Goal: Task Accomplishment & Management: Use online tool/utility

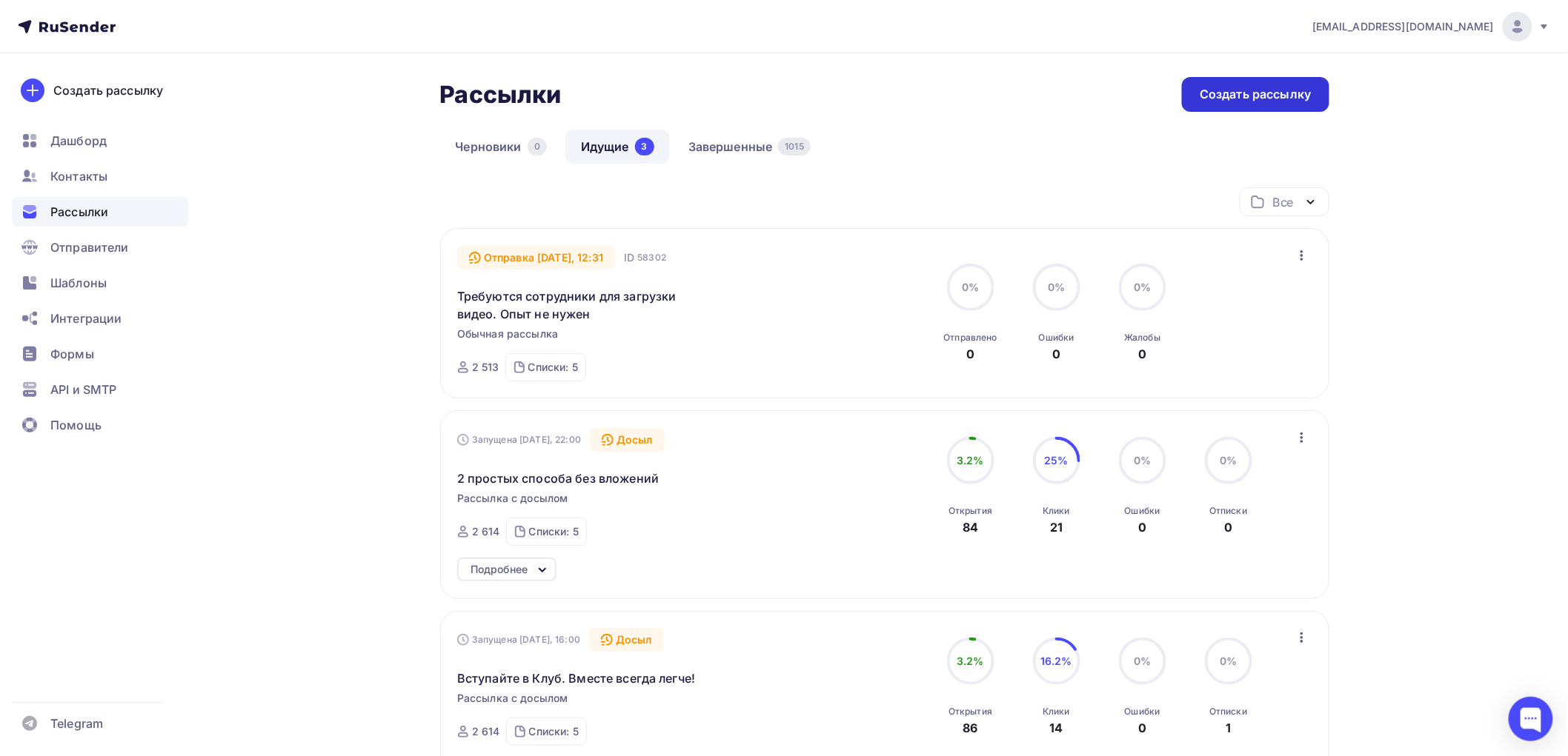
click at [1246, 86] on div "Создать рассылку" at bounding box center [1255, 95] width 111 height 17
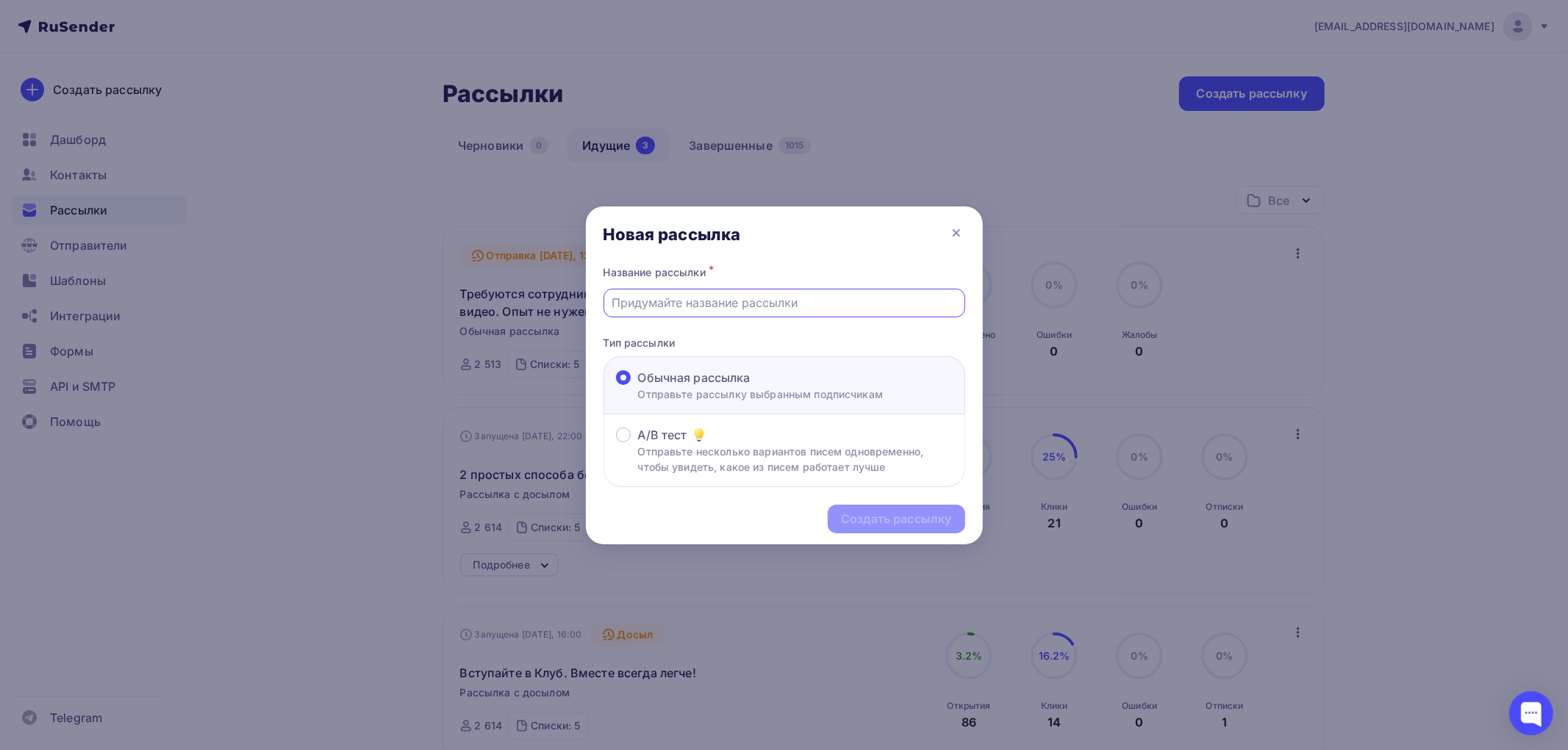
click at [639, 304] on input "text" at bounding box center [783, 302] width 345 height 18
type input "О"
drag, startPoint x: 891, startPoint y: 304, endPoint x: 608, endPoint y: 311, distance: 283.1
click at [608, 311] on div "Продаём "ожившие" картины. Курс без оплаты" at bounding box center [784, 303] width 361 height 29
type input "Продаём "ожившие" картины. Курс без оплаты"
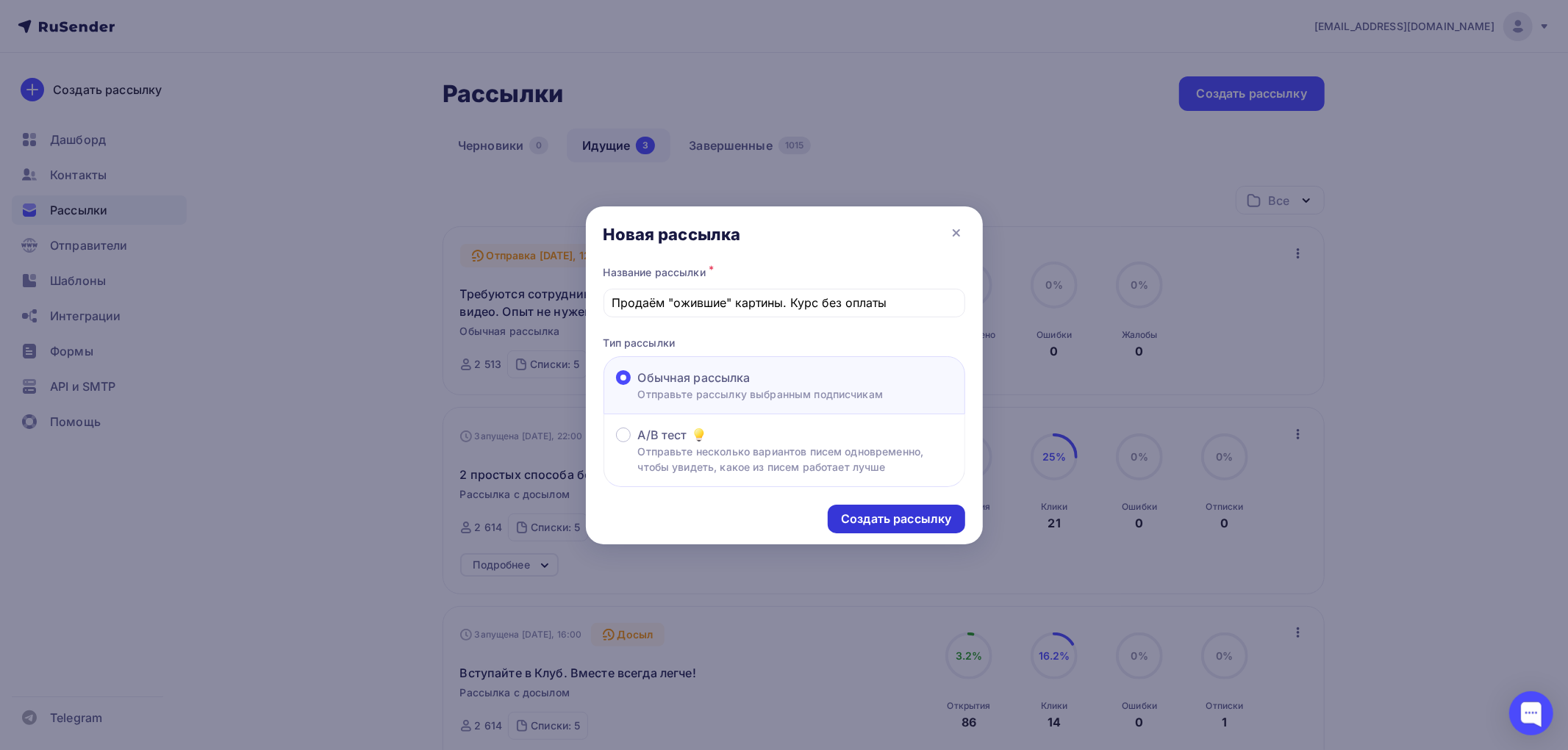
click at [884, 523] on div "Создать рассылку" at bounding box center [896, 519] width 110 height 17
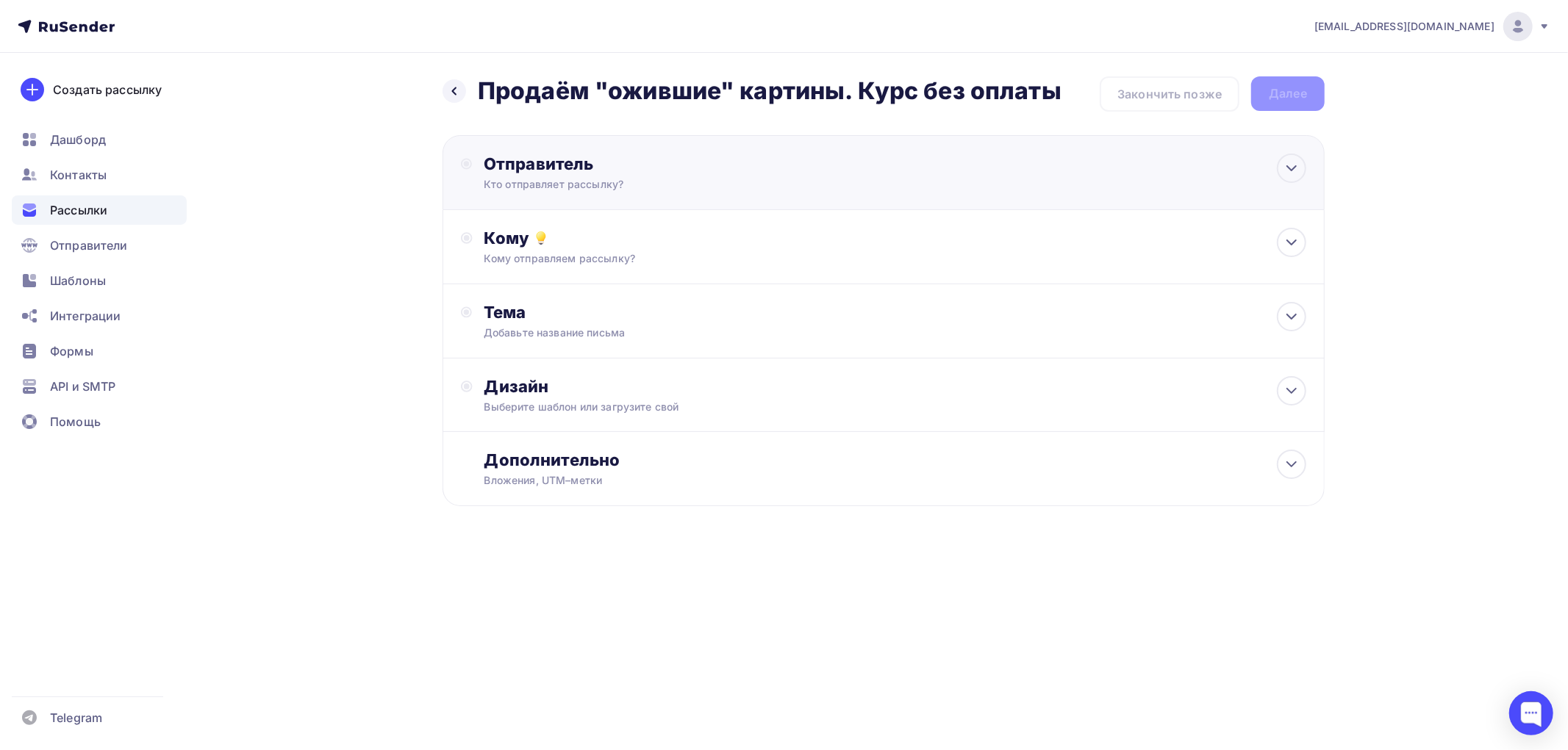
click at [592, 175] on div "Отправитель Кто отправляет рассылку? Email * pikulin2010@yandex.ru ab@my-kurs.r…" at bounding box center [642, 173] width 318 height 38
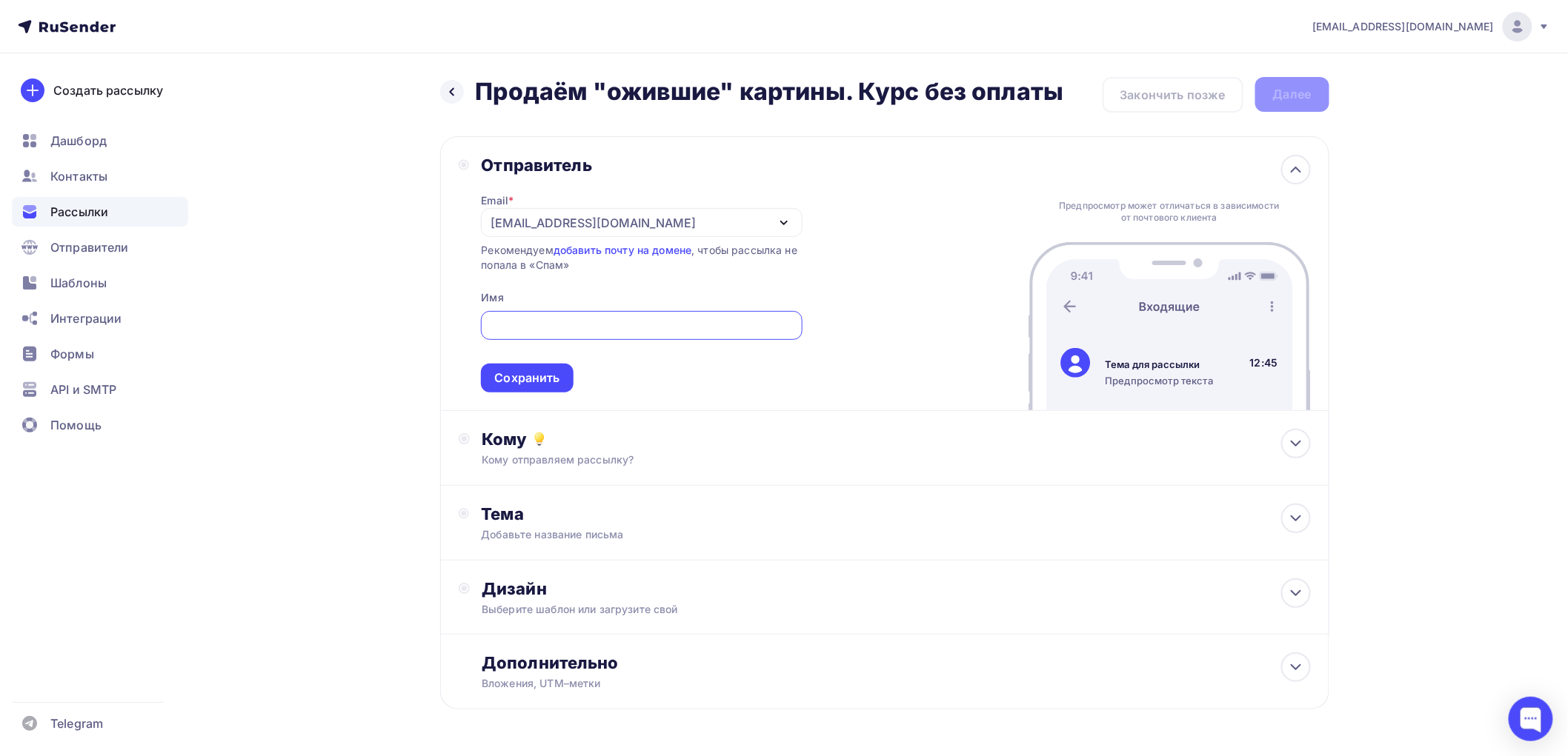
click at [565, 224] on div "[EMAIL_ADDRESS][DOMAIN_NAME]" at bounding box center [592, 222] width 205 height 18
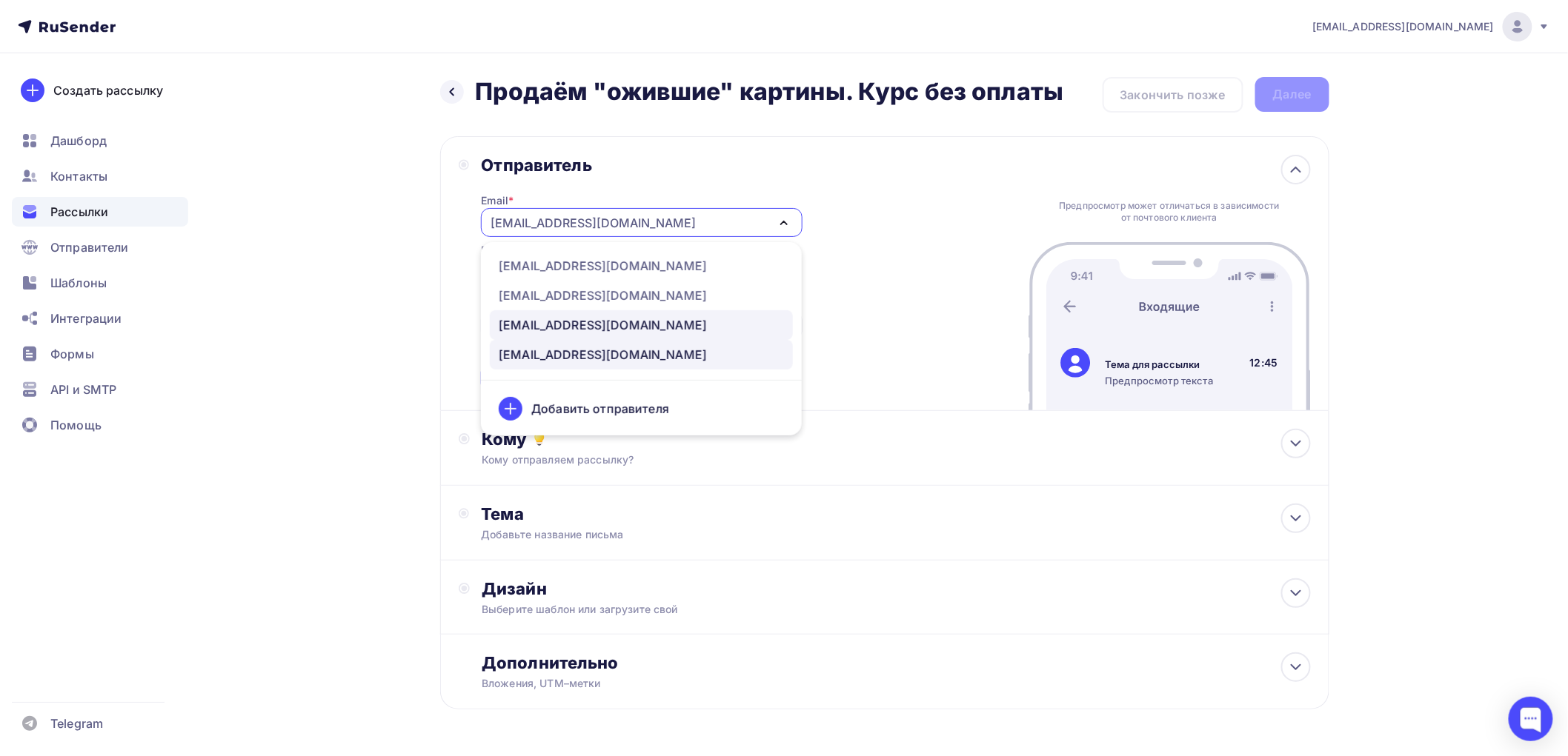
click at [557, 320] on div "host1701568@delowseti.ru" at bounding box center [603, 325] width 208 height 18
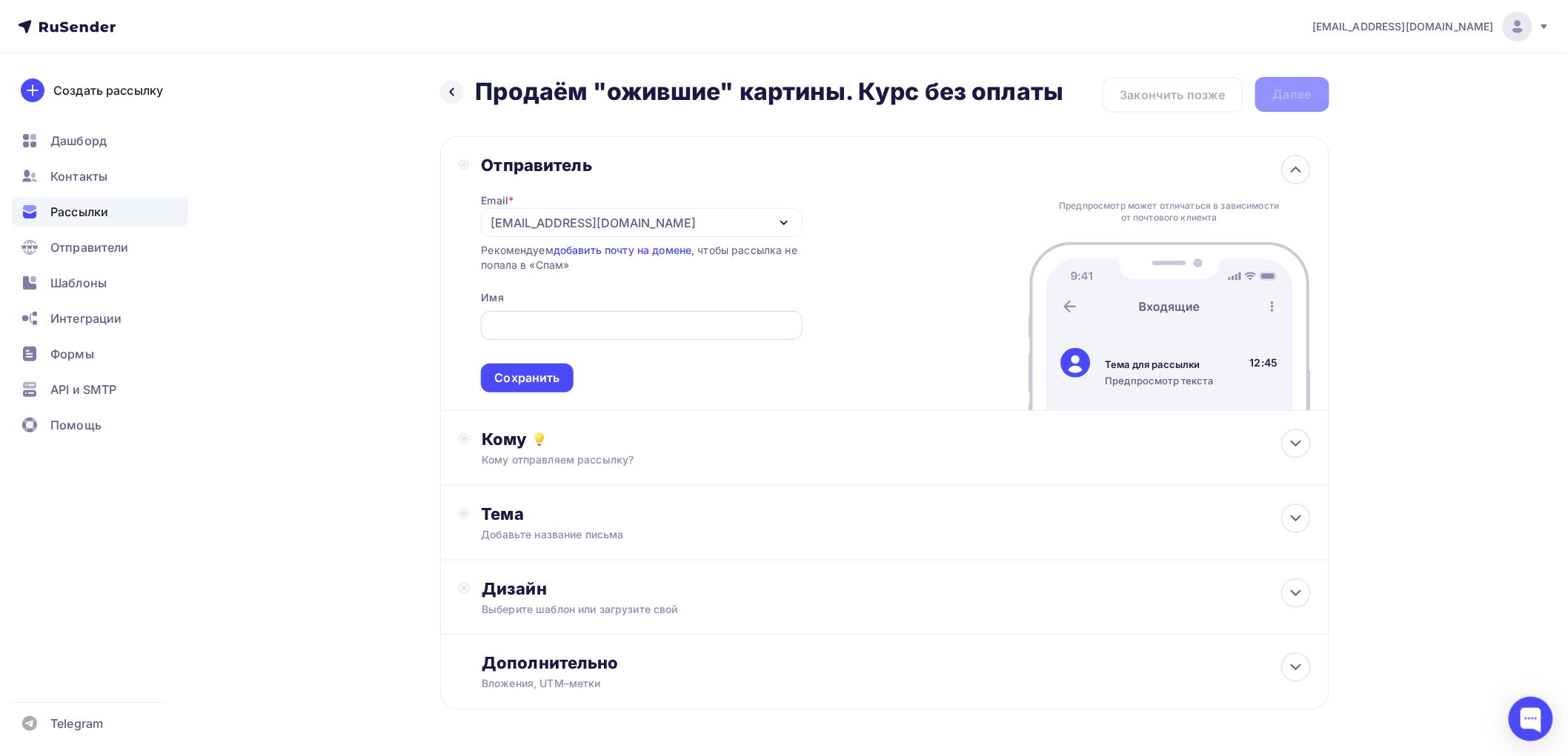
click at [545, 326] on input "text" at bounding box center [642, 325] width 304 height 18
type input "Павел Карнеев"
click at [534, 374] on div "Сохранить" at bounding box center [526, 378] width 65 height 17
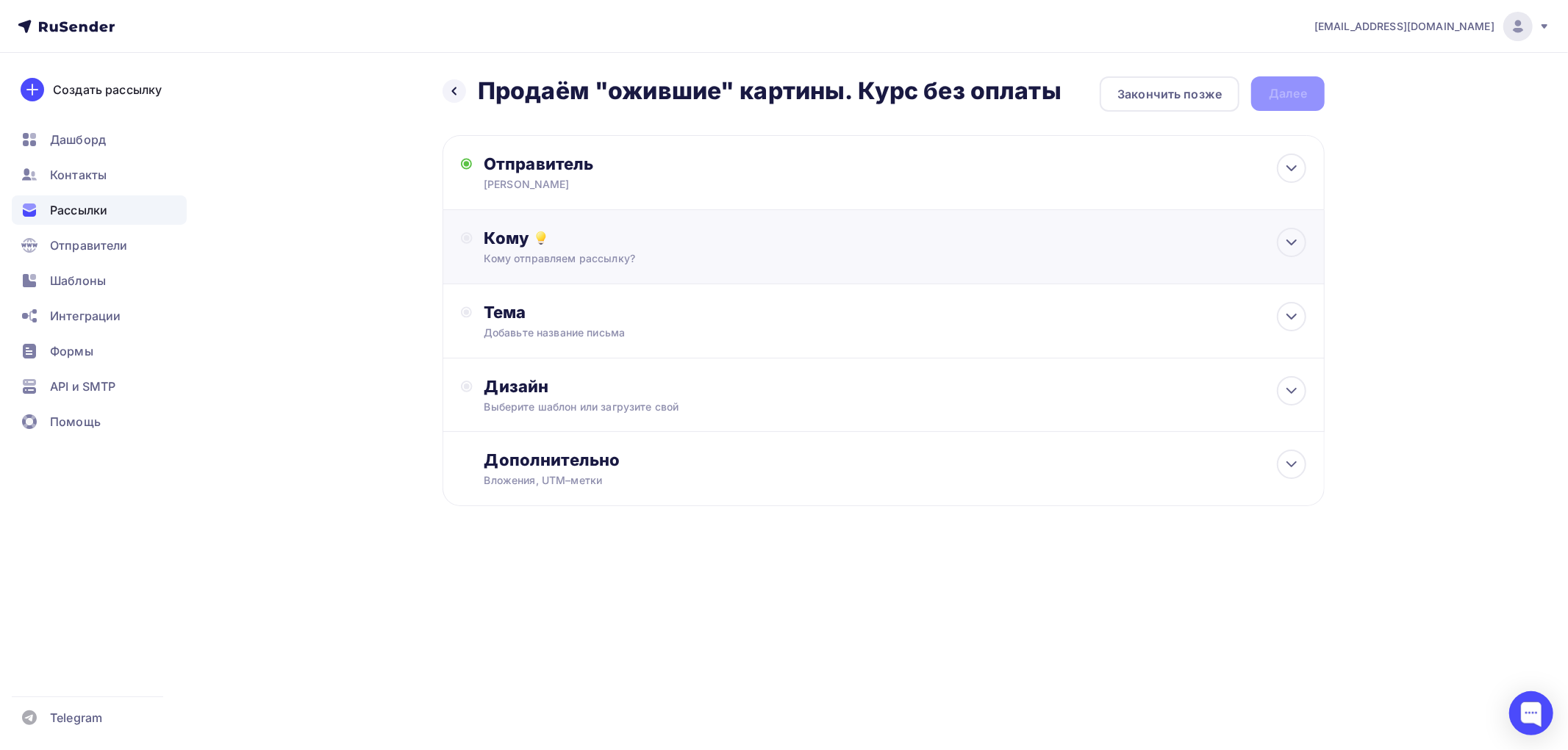
click at [509, 238] on div "Кому" at bounding box center [895, 238] width 822 height 21
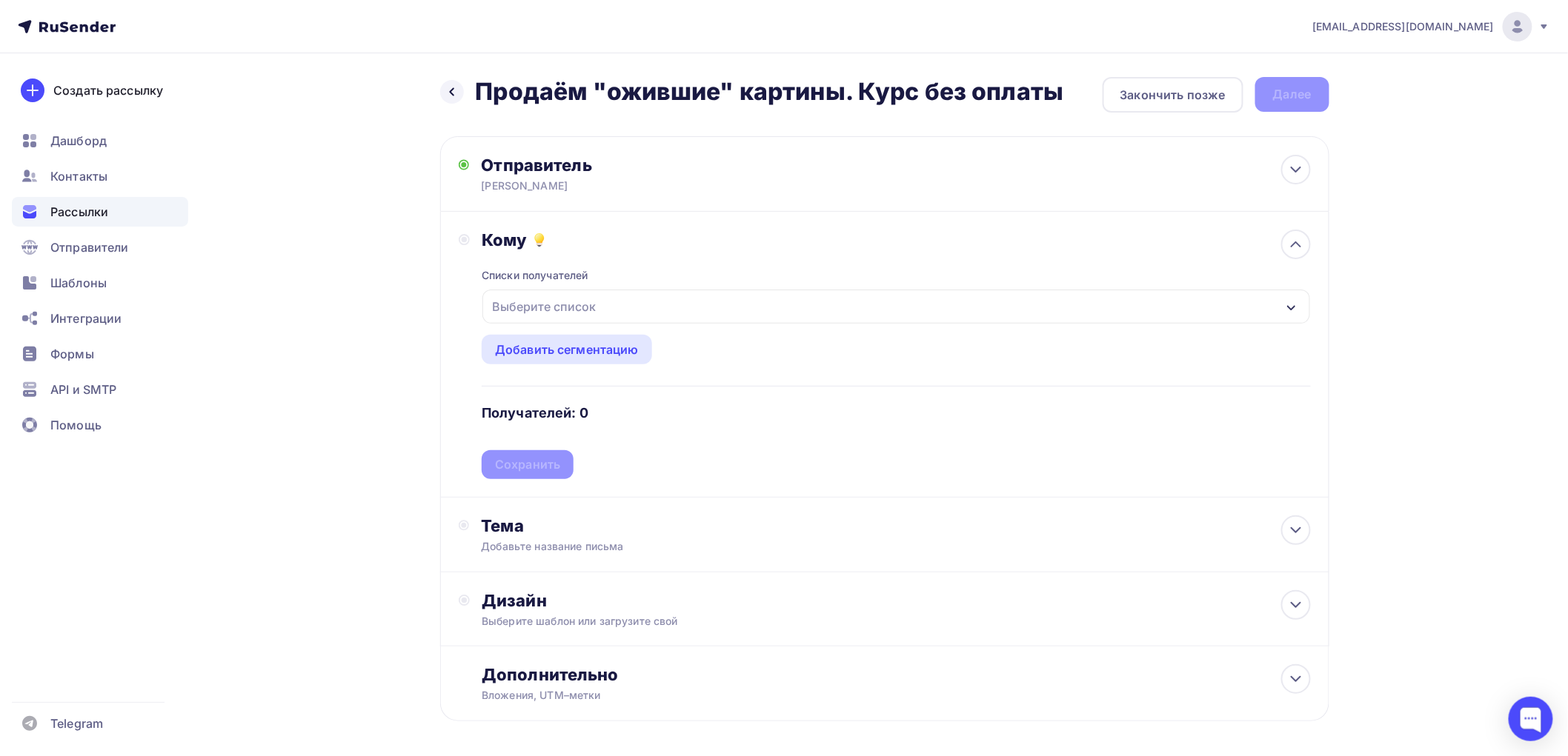
click at [517, 309] on div "Выберите список" at bounding box center [544, 307] width 115 height 26
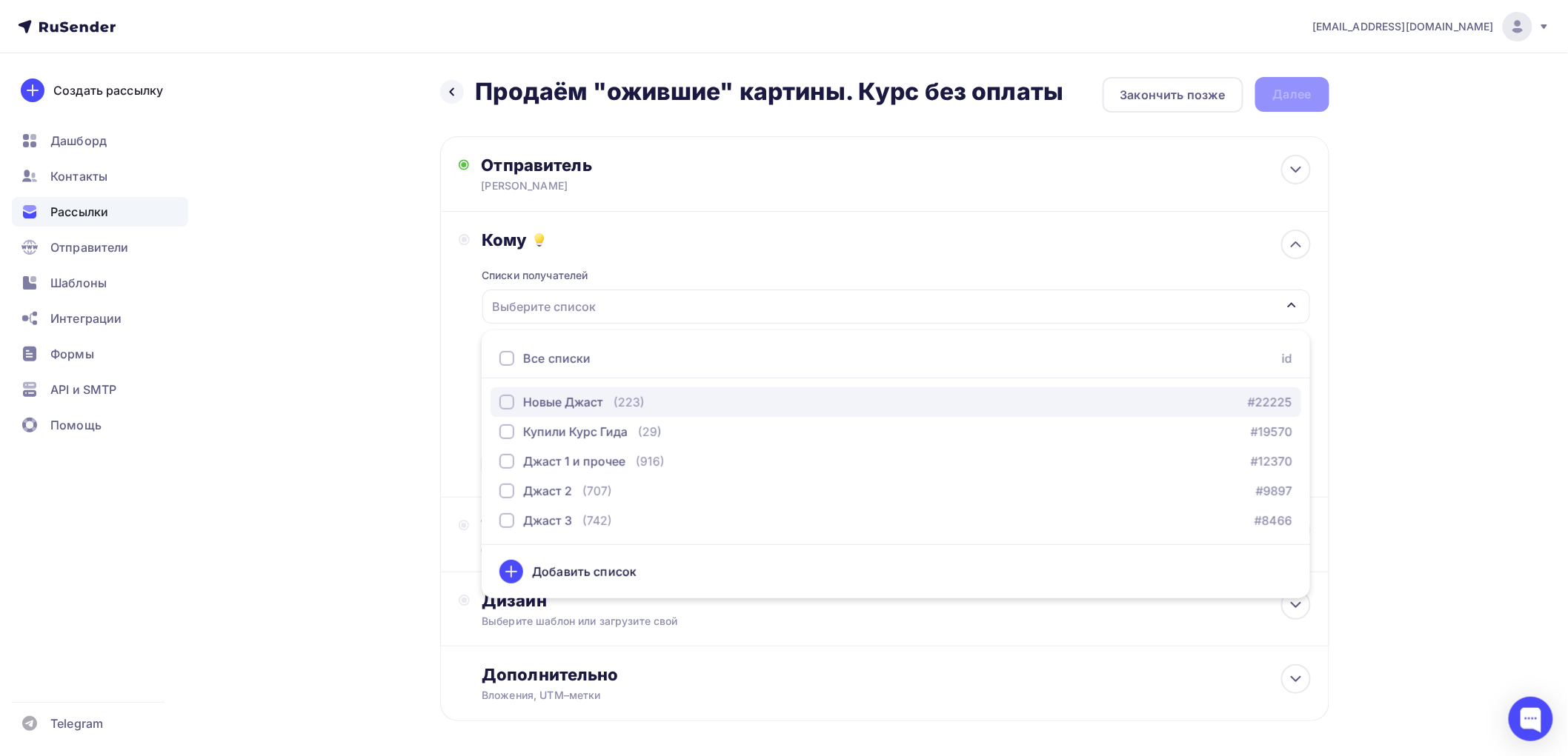
click at [504, 403] on div "button" at bounding box center [507, 402] width 15 height 15
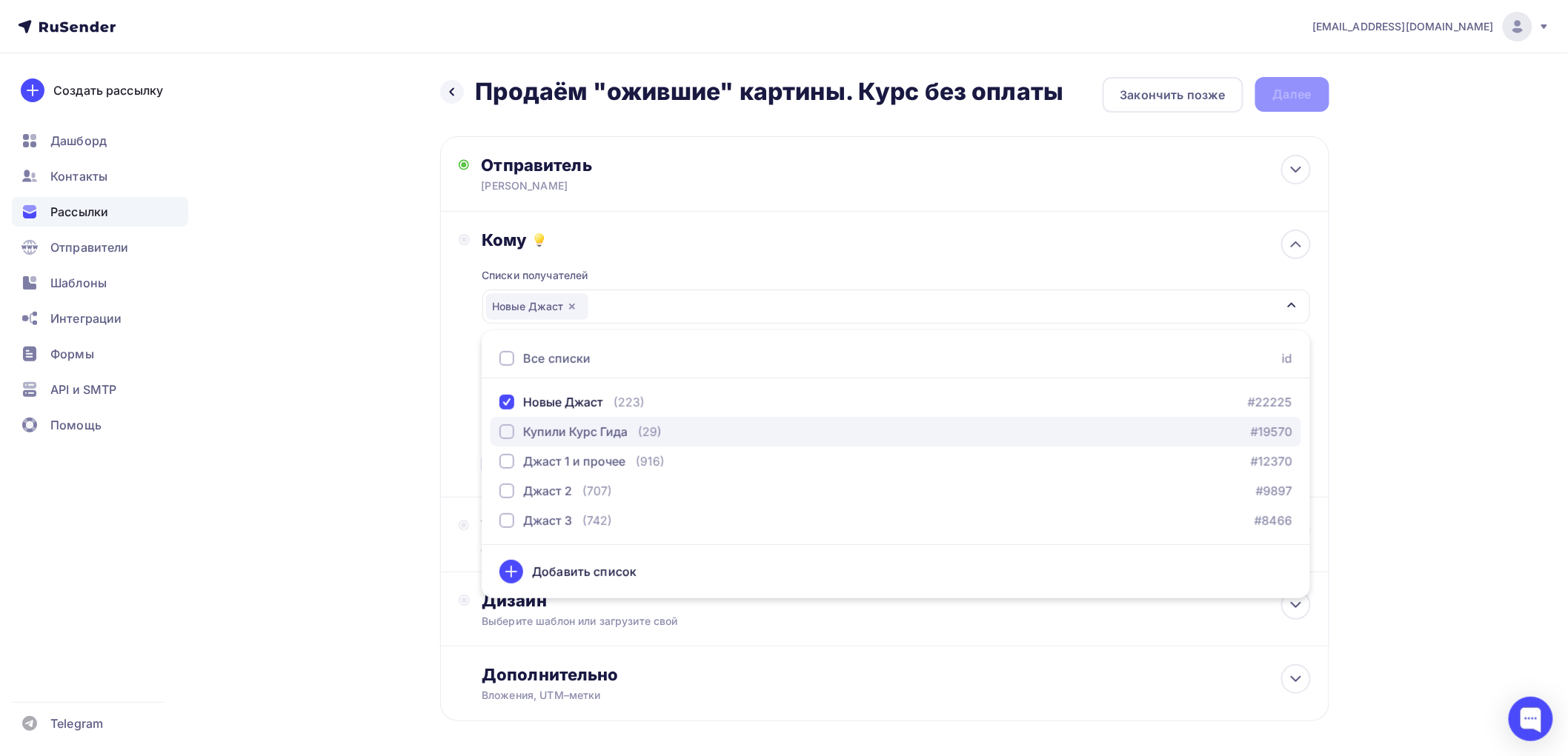
click at [506, 431] on div "button" at bounding box center [507, 432] width 15 height 15
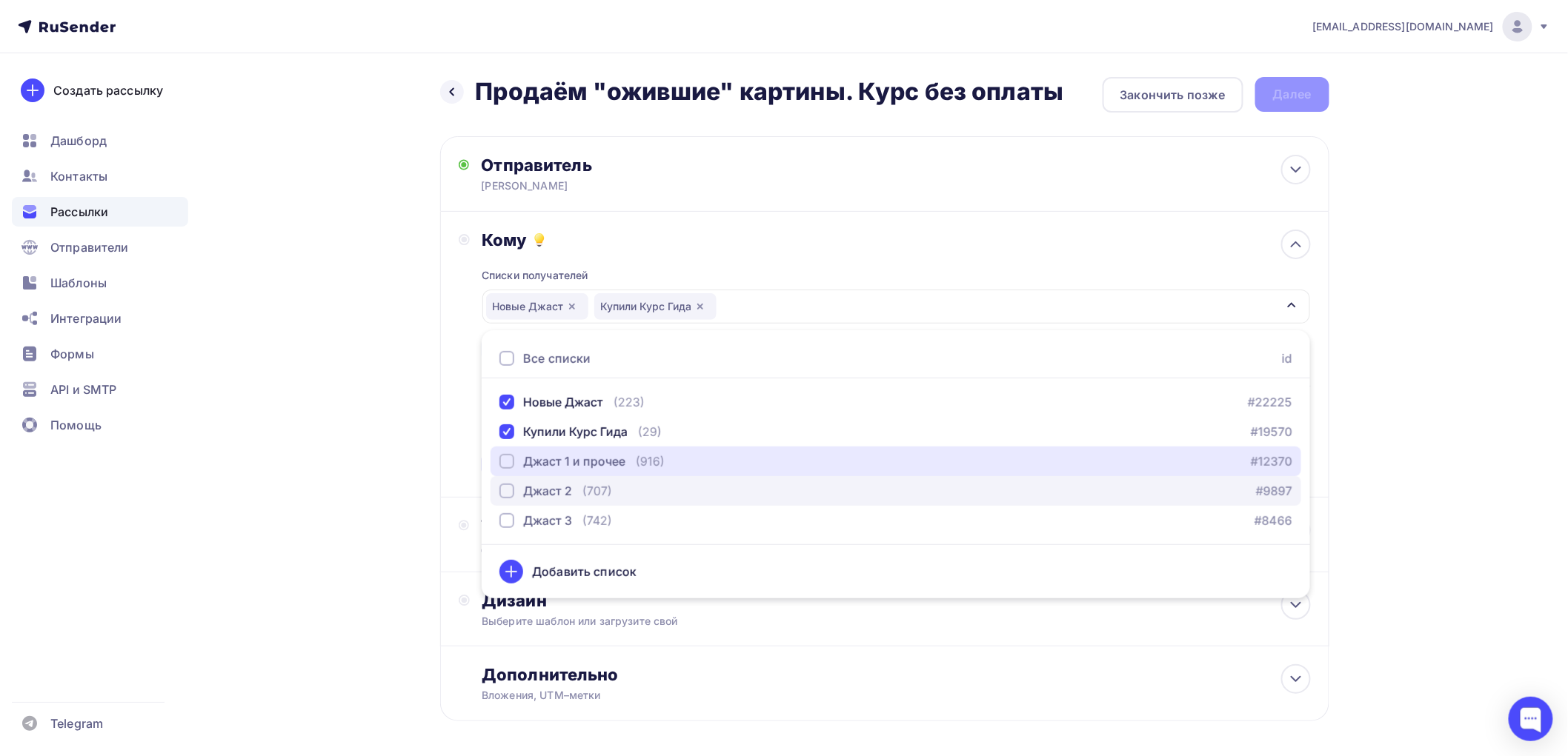
drag, startPoint x: 505, startPoint y: 460, endPoint x: 504, endPoint y: 476, distance: 16.0
click at [504, 462] on div "button" at bounding box center [507, 462] width 15 height 15
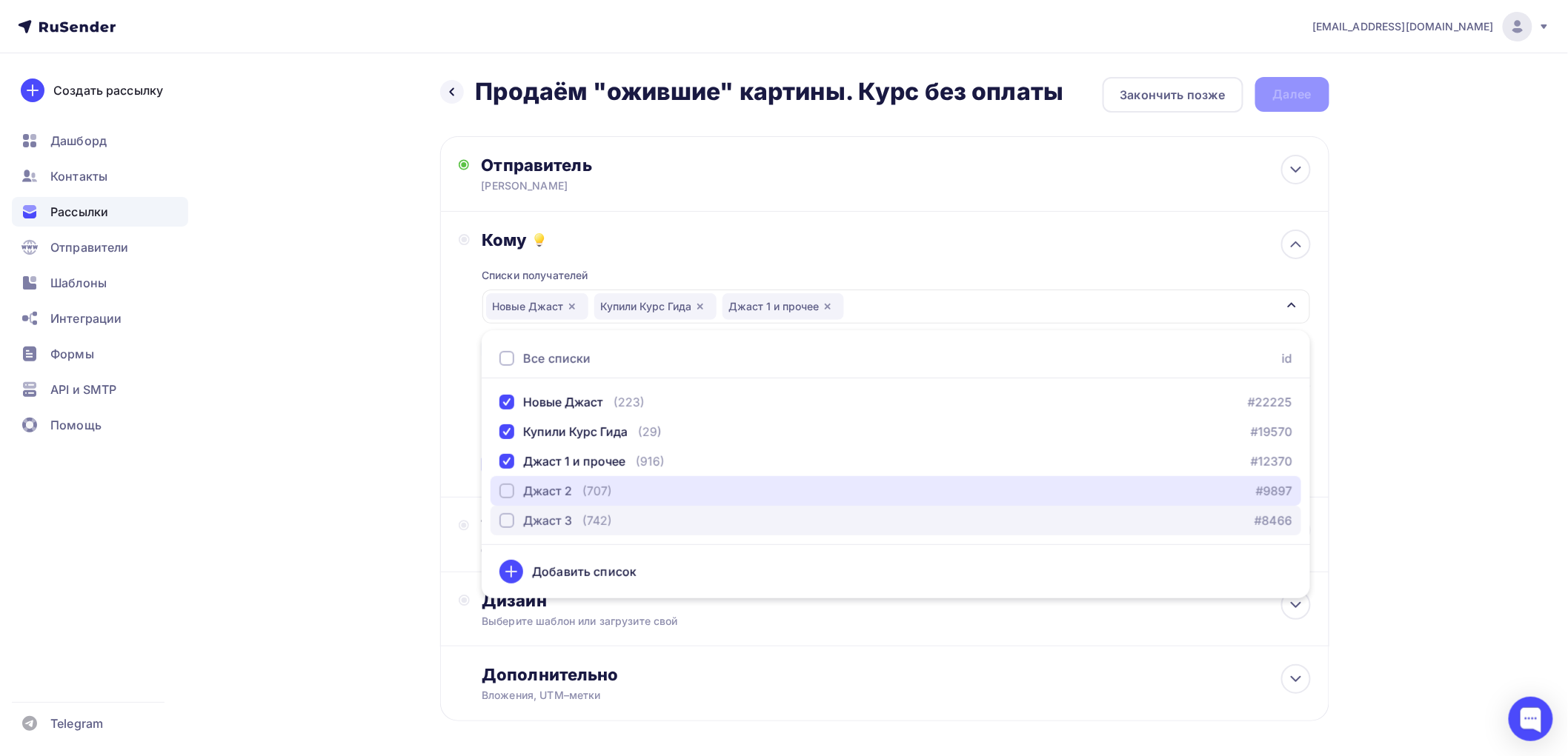
drag, startPoint x: 504, startPoint y: 491, endPoint x: 507, endPoint y: 507, distance: 16.3
click at [504, 494] on div "button" at bounding box center [507, 491] width 15 height 15
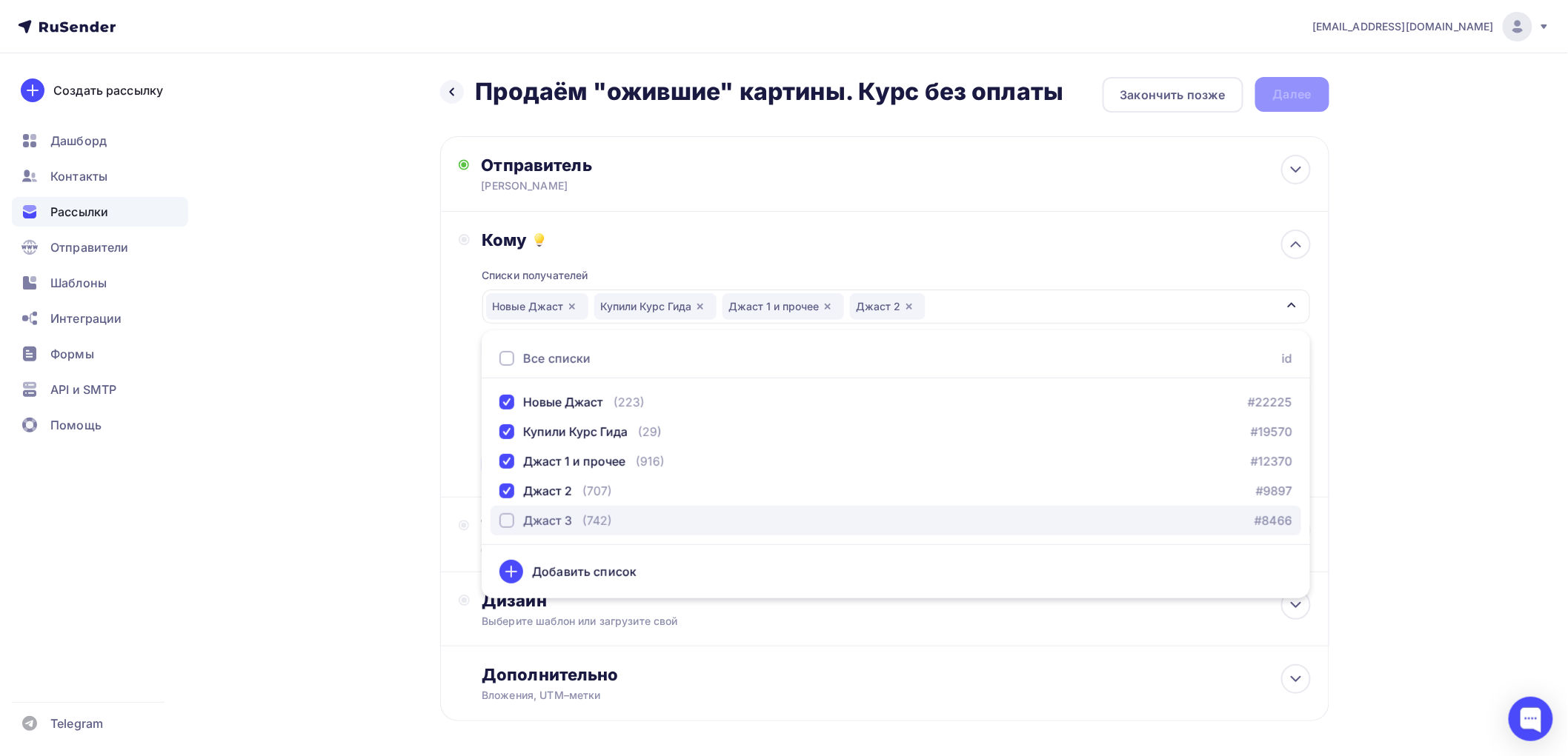
drag, startPoint x: 509, startPoint y: 517, endPoint x: 457, endPoint y: 519, distance: 52.0
click at [509, 518] on div "button" at bounding box center [507, 521] width 15 height 15
click at [391, 491] on div "Назад Продаём "ожившие" картины. Курс без оплаты Продаём "ожившие" картины. Кур…" at bounding box center [784, 434] width 1214 height 764
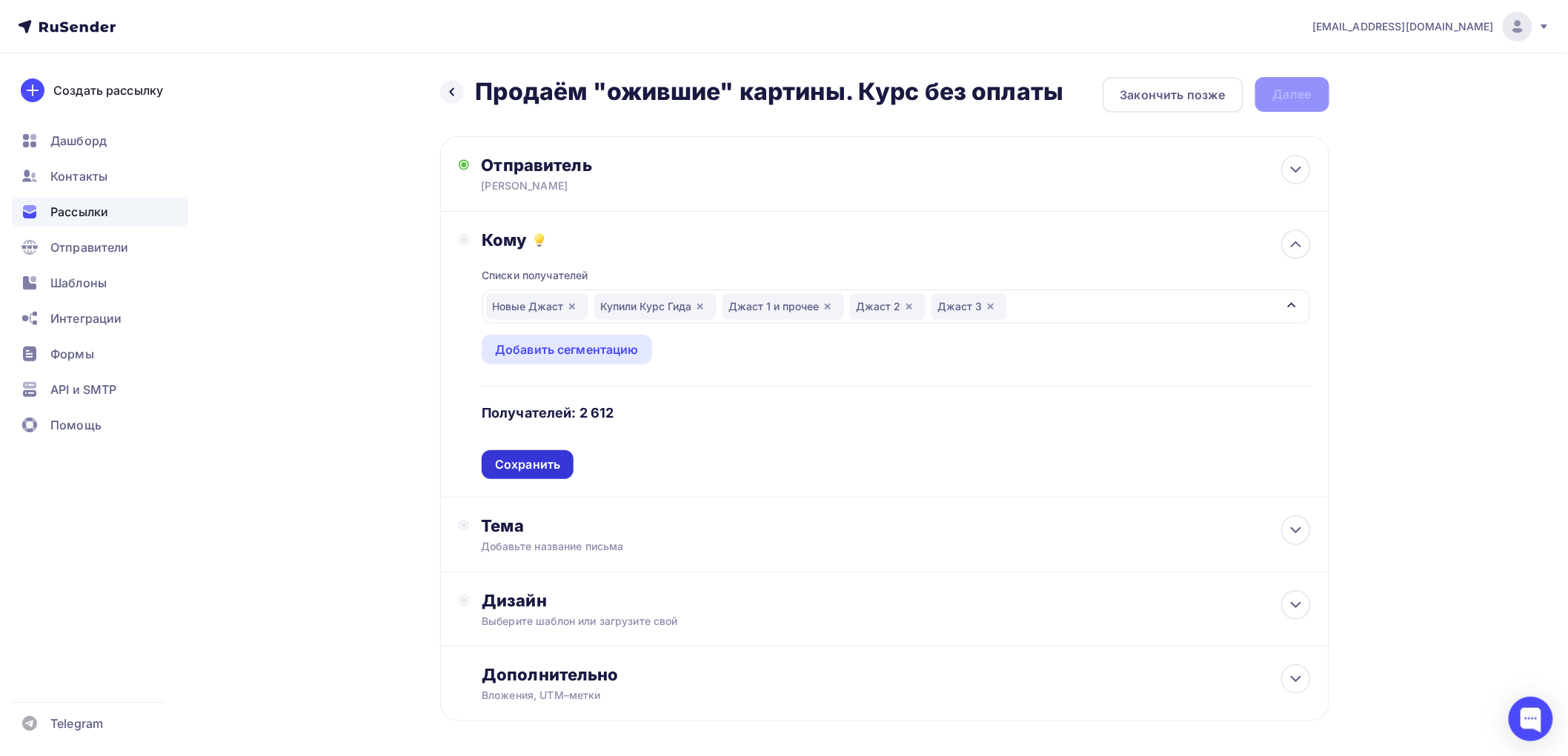
click at [536, 464] on div "Сохранить" at bounding box center [527, 465] width 65 height 17
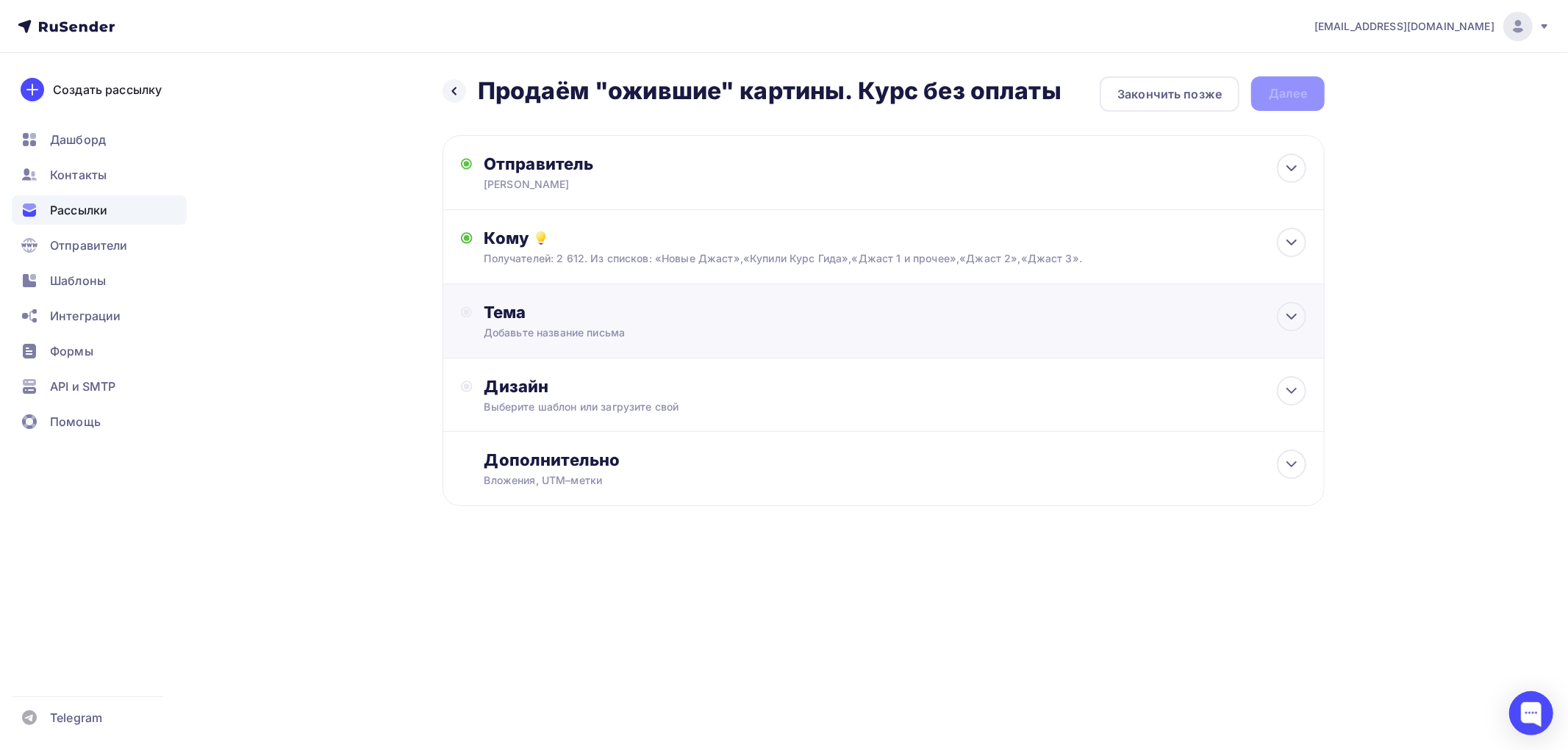
click at [530, 316] on div "Тема" at bounding box center [628, 313] width 290 height 21
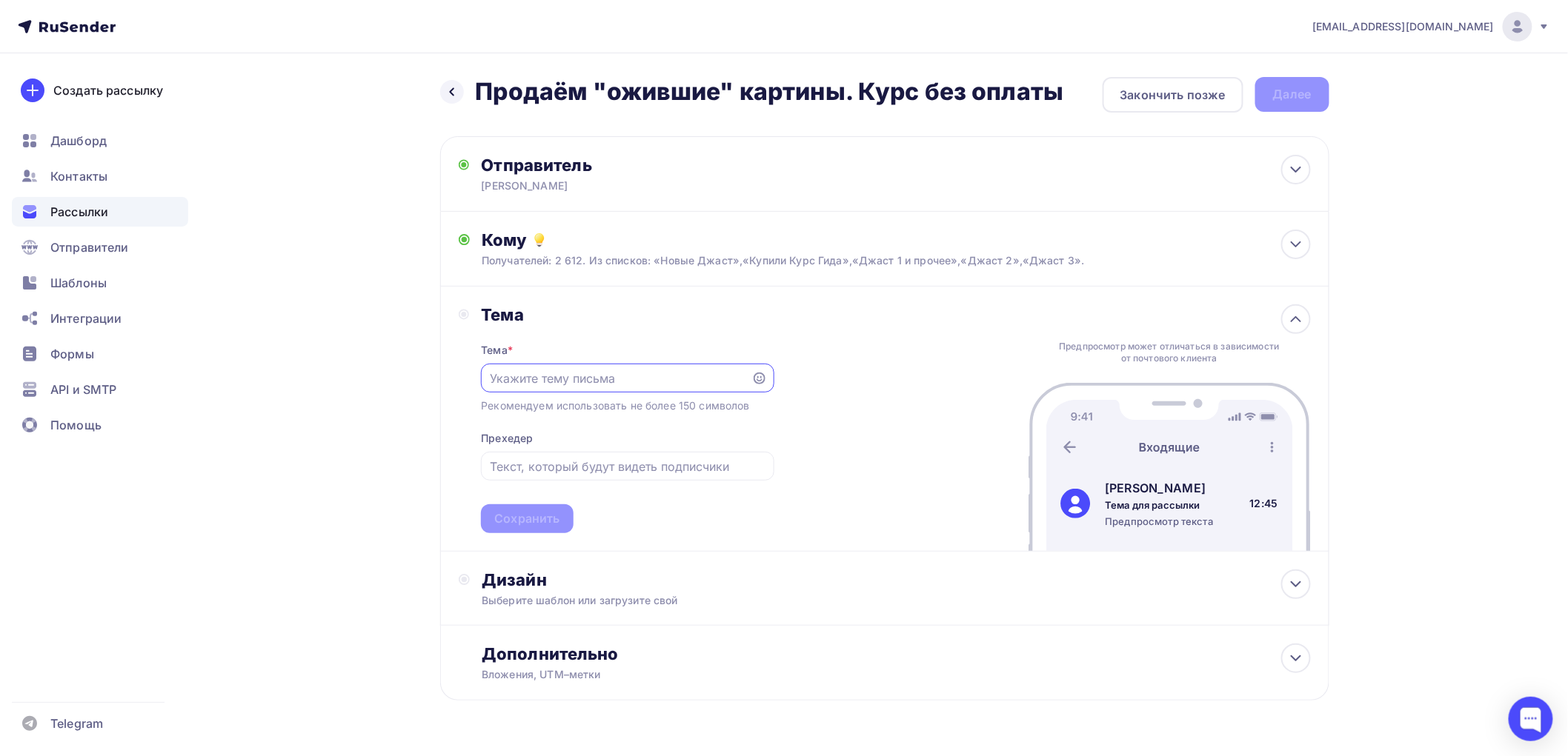
paste input "Продаём "ожившие" картины. Курс без оплаты"
type input "Продаём "ожившие" картины. Курс без оплаты"
click at [528, 517] on div "Сохранить" at bounding box center [526, 519] width 65 height 17
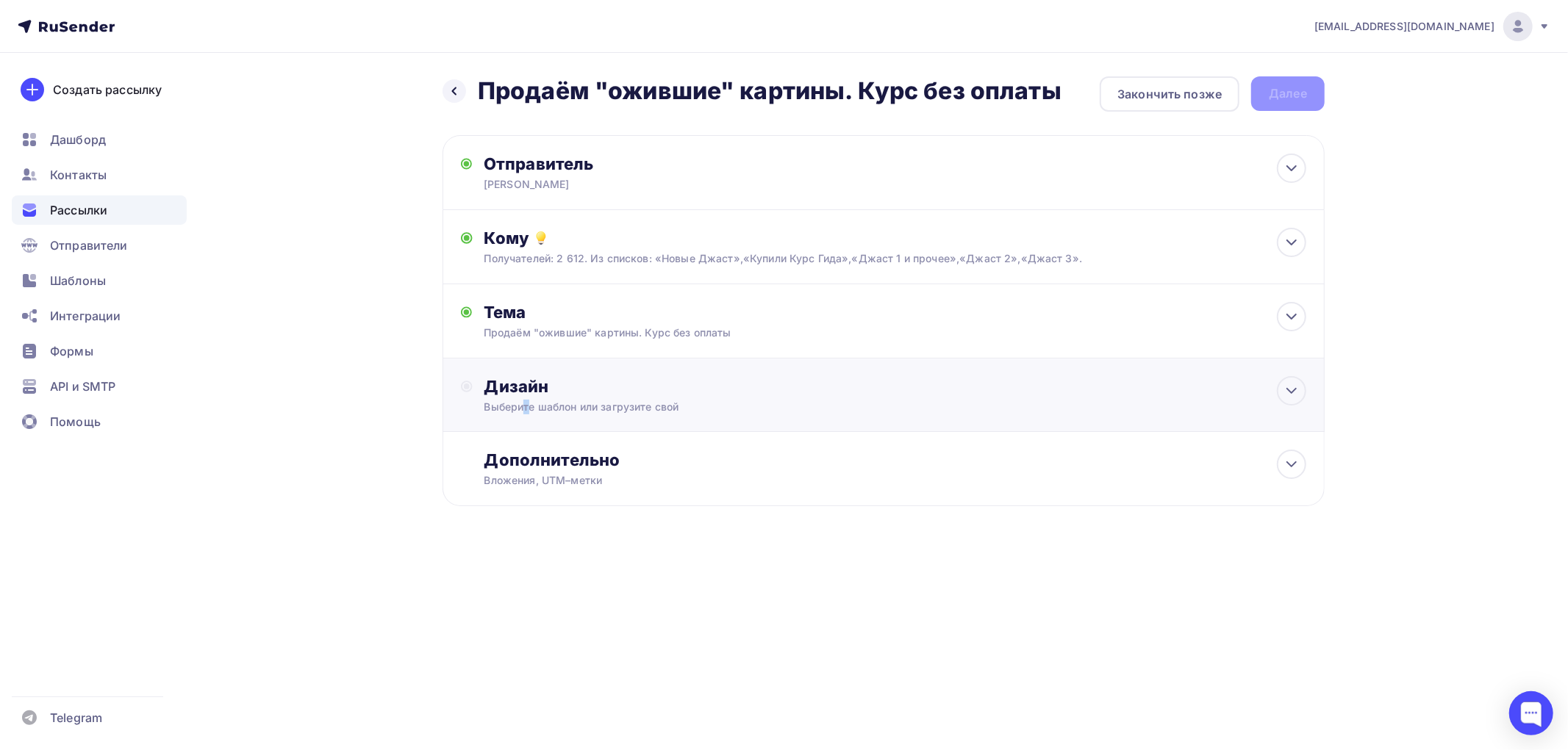
click at [527, 406] on div "Выберите шаблон или загрузите свой" at bounding box center [854, 407] width 741 height 15
click at [520, 451] on div "Выбрать шаблон" at bounding box center [548, 447] width 102 height 17
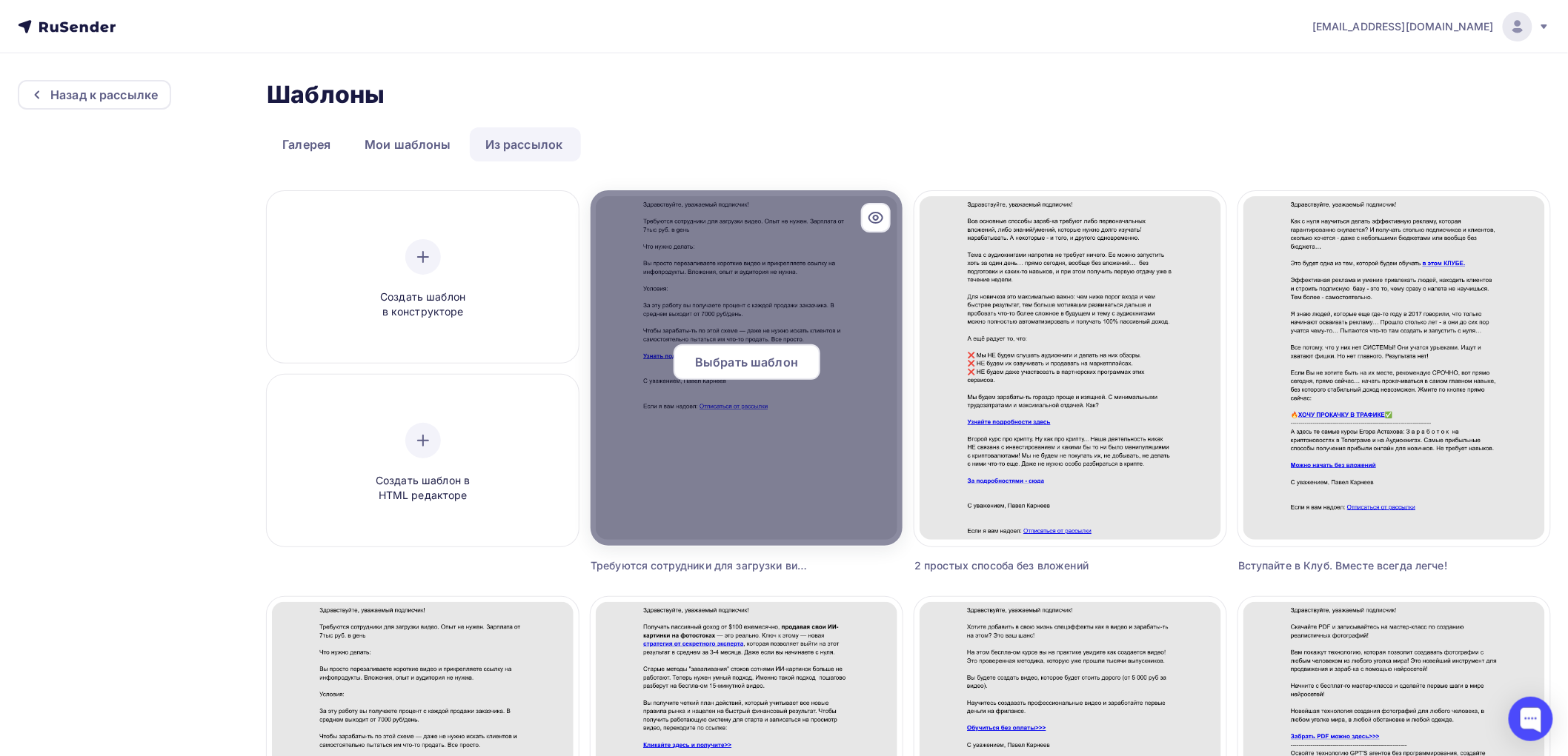
click at [725, 357] on span "Выбрать шаблон" at bounding box center [747, 362] width 103 height 18
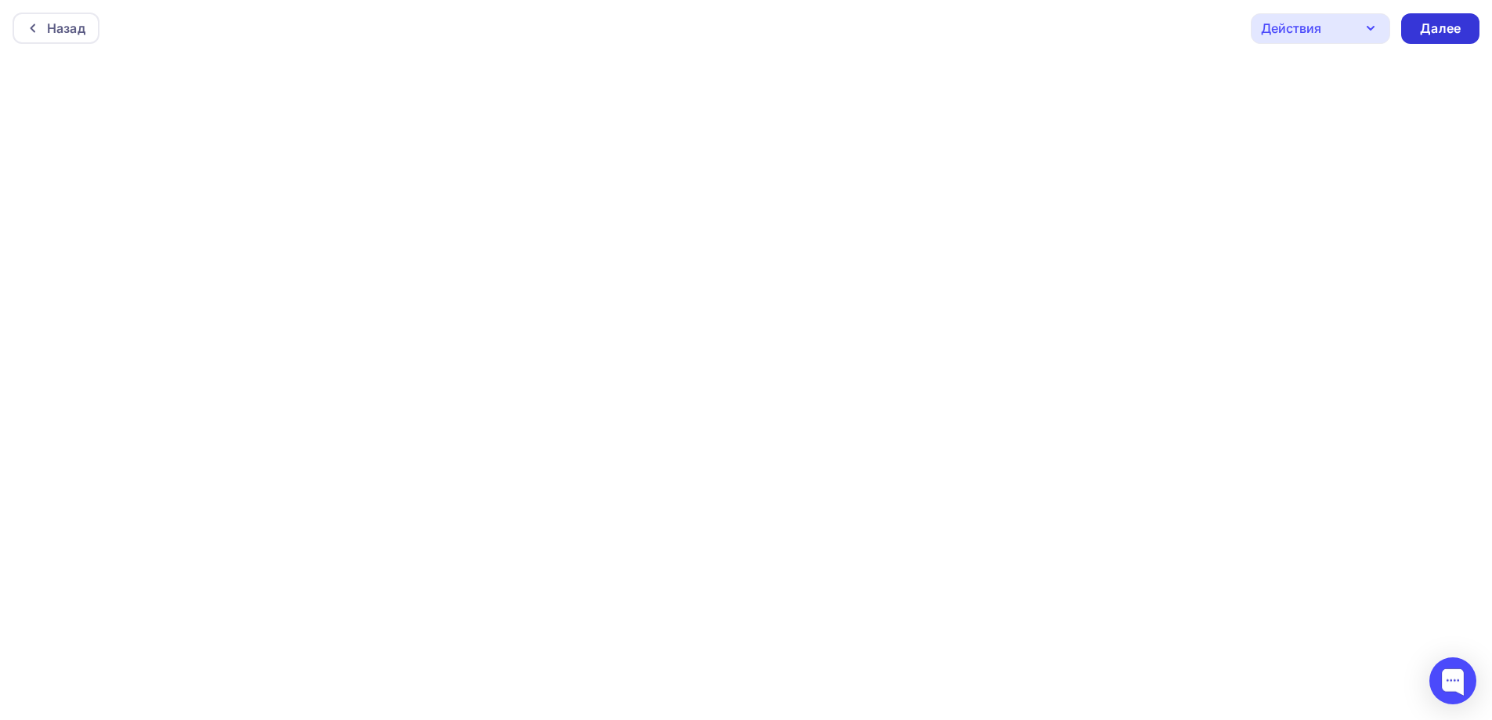
click at [1434, 27] on div "Далее" at bounding box center [1440, 29] width 41 height 18
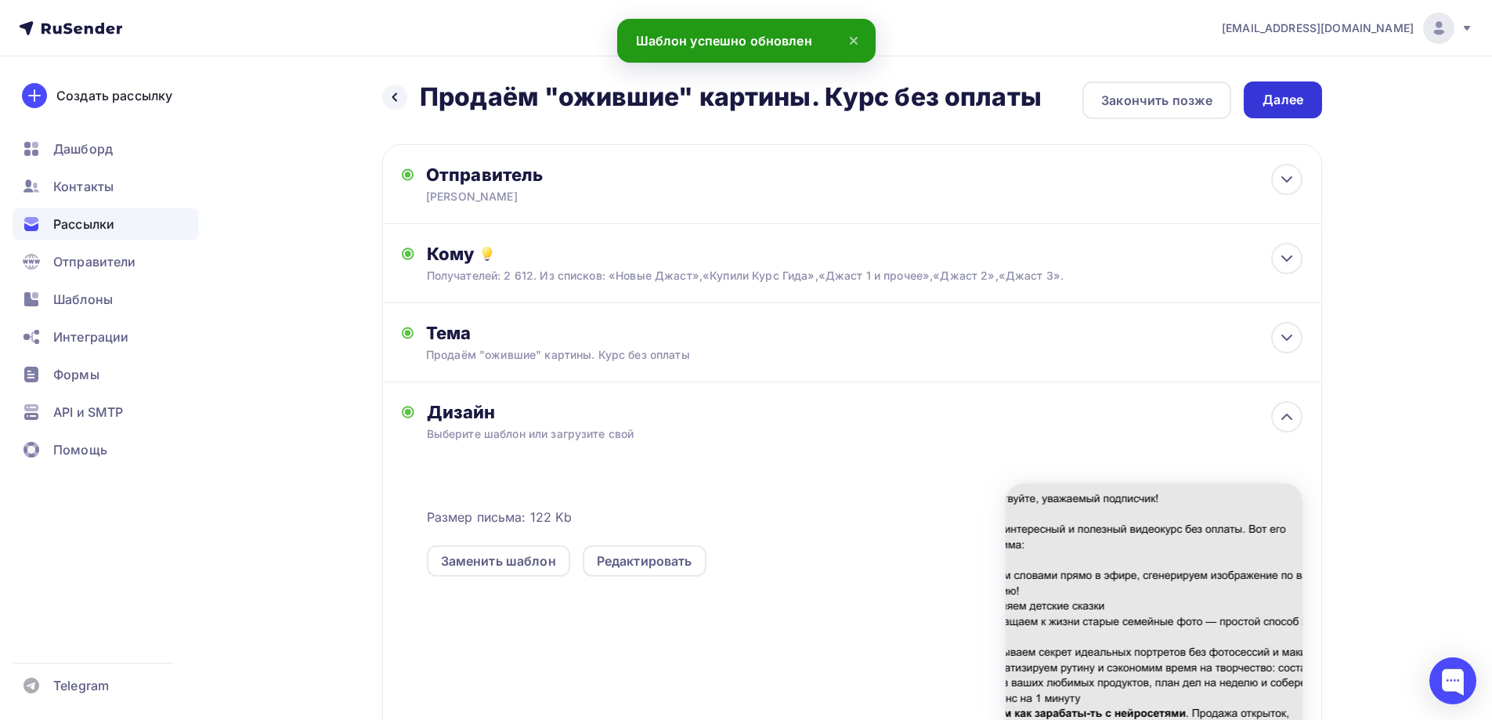
click at [1279, 103] on div "Далее" at bounding box center [1282, 100] width 41 height 18
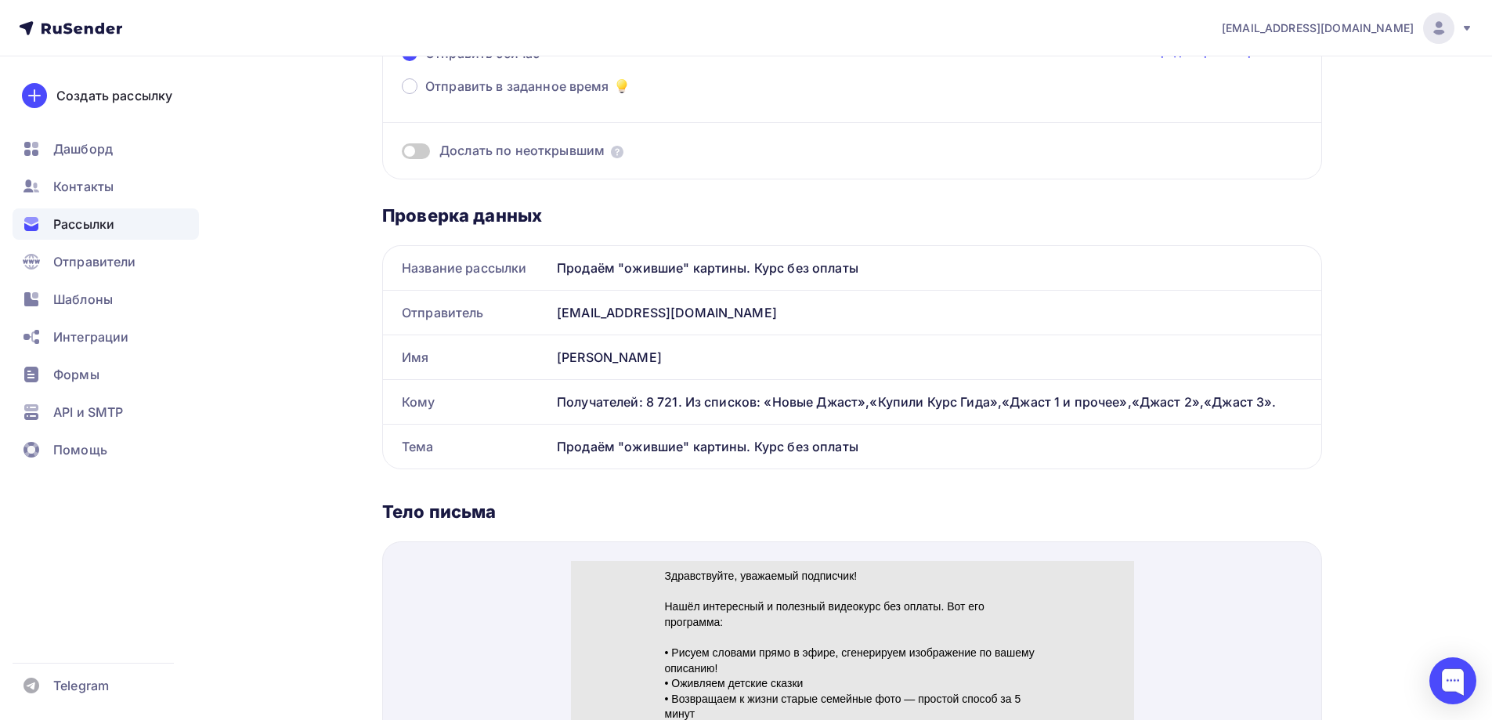
scroll to position [235, 0]
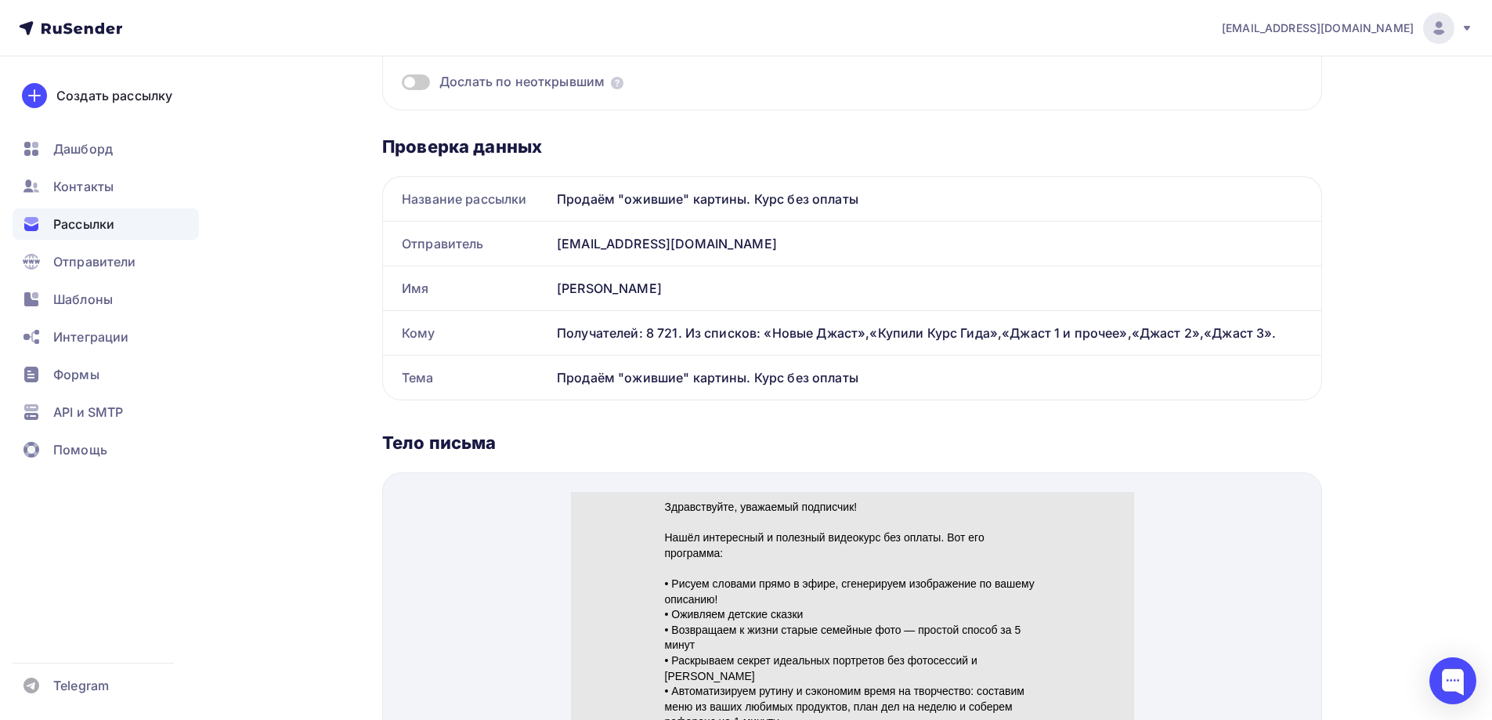
click at [425, 82] on span at bounding box center [416, 82] width 28 height 16
click at [402, 85] on input "checkbox" at bounding box center [402, 85] width 0 height 0
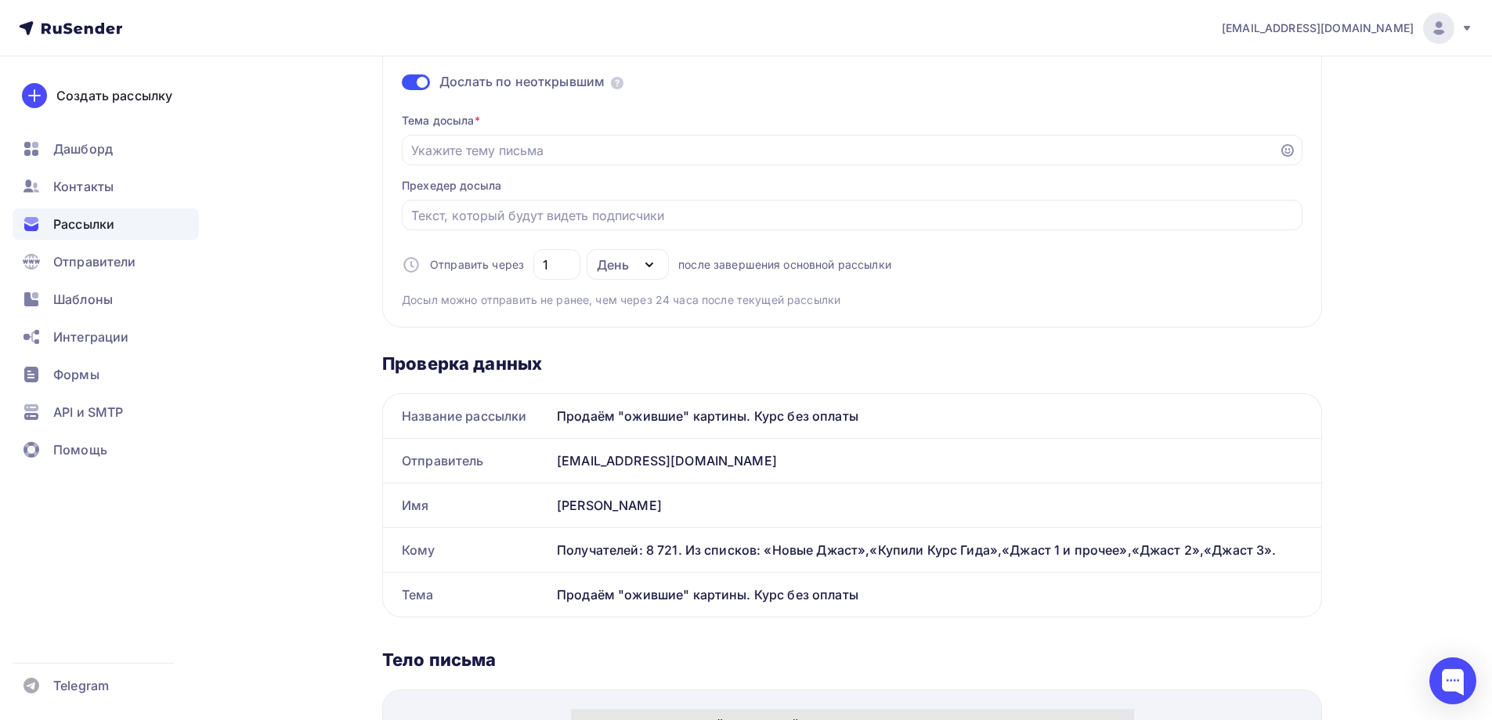
drag, startPoint x: 862, startPoint y: 415, endPoint x: 539, endPoint y: 421, distance: 323.5
click at [539, 421] on div "Название рассылки Продаём "ожившие" картины. Курс без оплаты" at bounding box center [852, 416] width 938 height 44
copy div "Название рассылки Продаём "ожившие" картины. Курс без оплаты"
paste input "Продаём "ожившие" картины. Курс без оплаты"
type input "Продаём "ожившие" картины. Курс без оплаты"
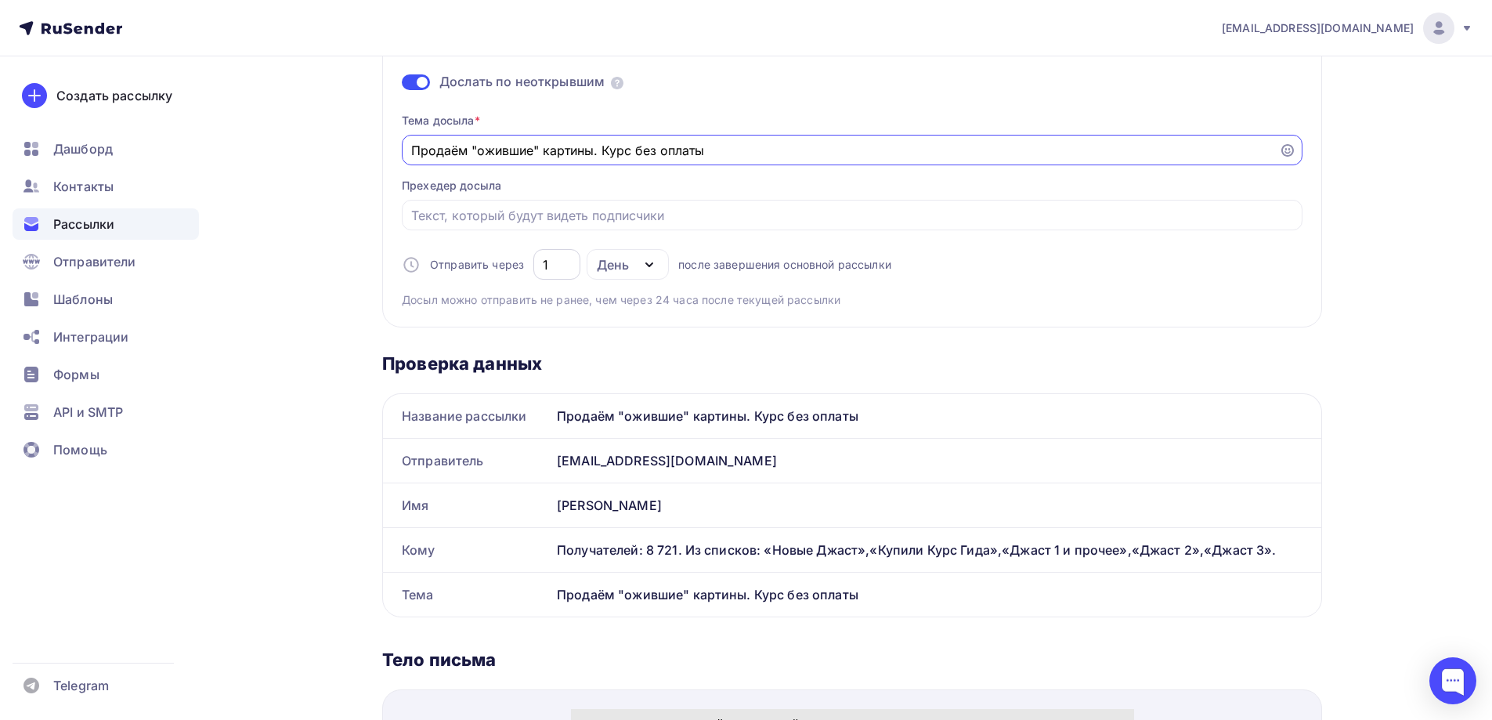
click at [549, 263] on input "1" at bounding box center [557, 264] width 29 height 19
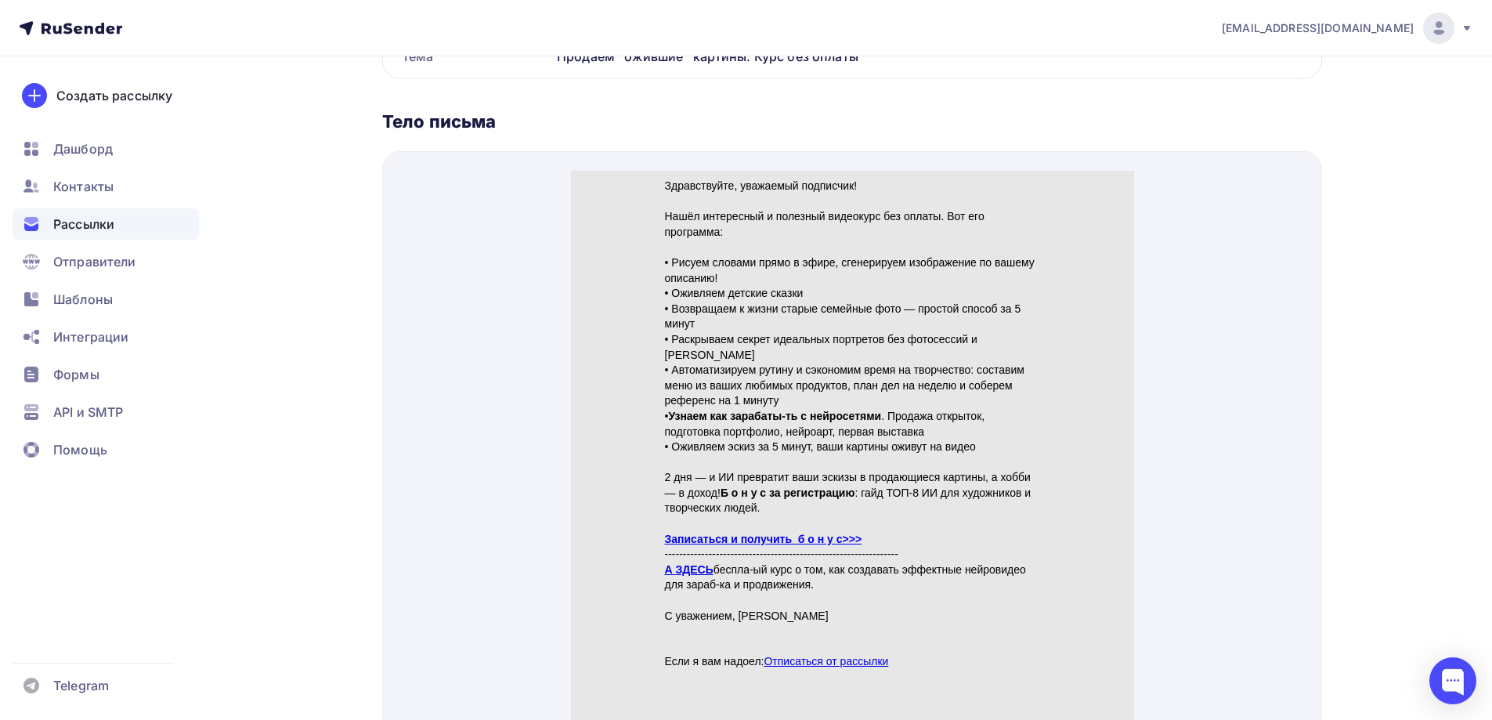
scroll to position [783, 0]
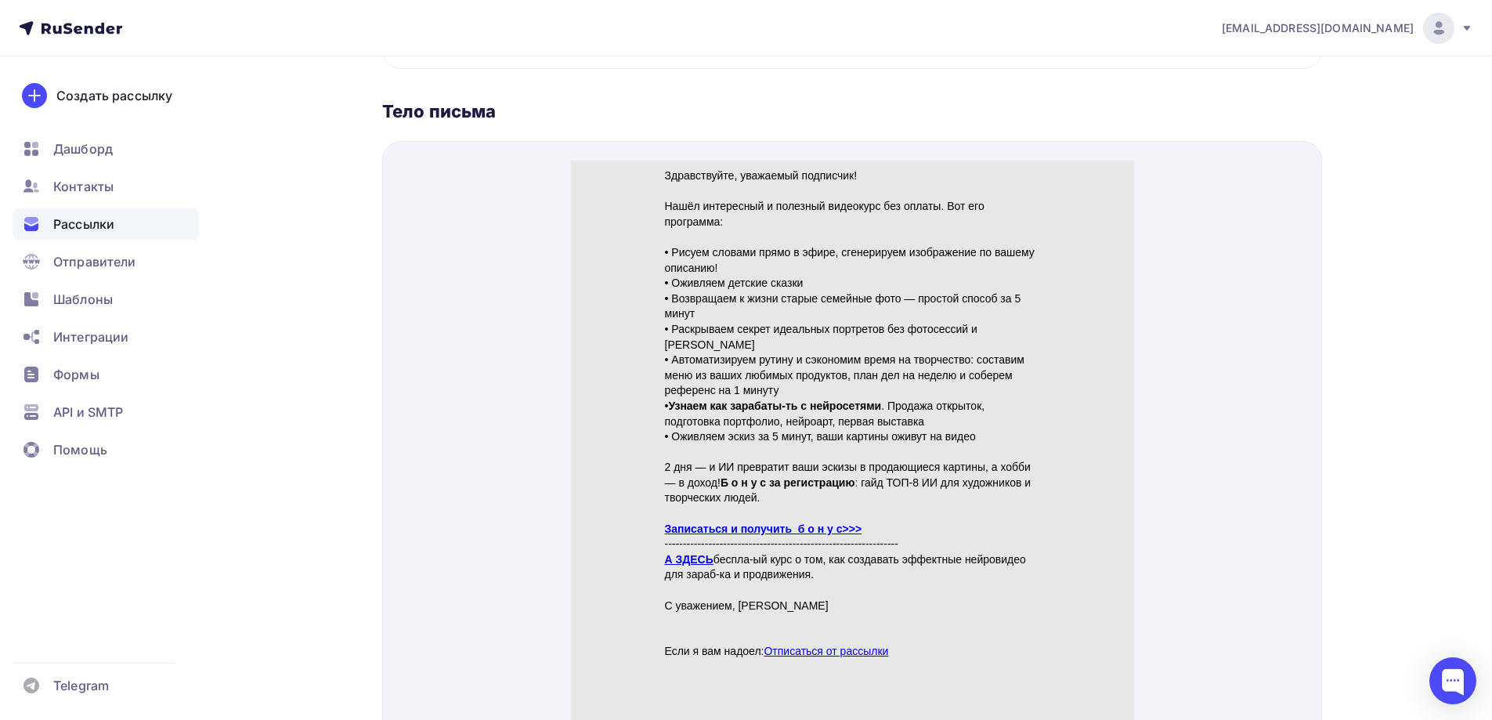
type input "2"
click at [769, 504] on link "Записаться и получить б о н у с>>>" at bounding box center [762, 510] width 197 height 13
click at [680, 534] on link "А ЗДЕСЬ" at bounding box center [688, 540] width 49 height 13
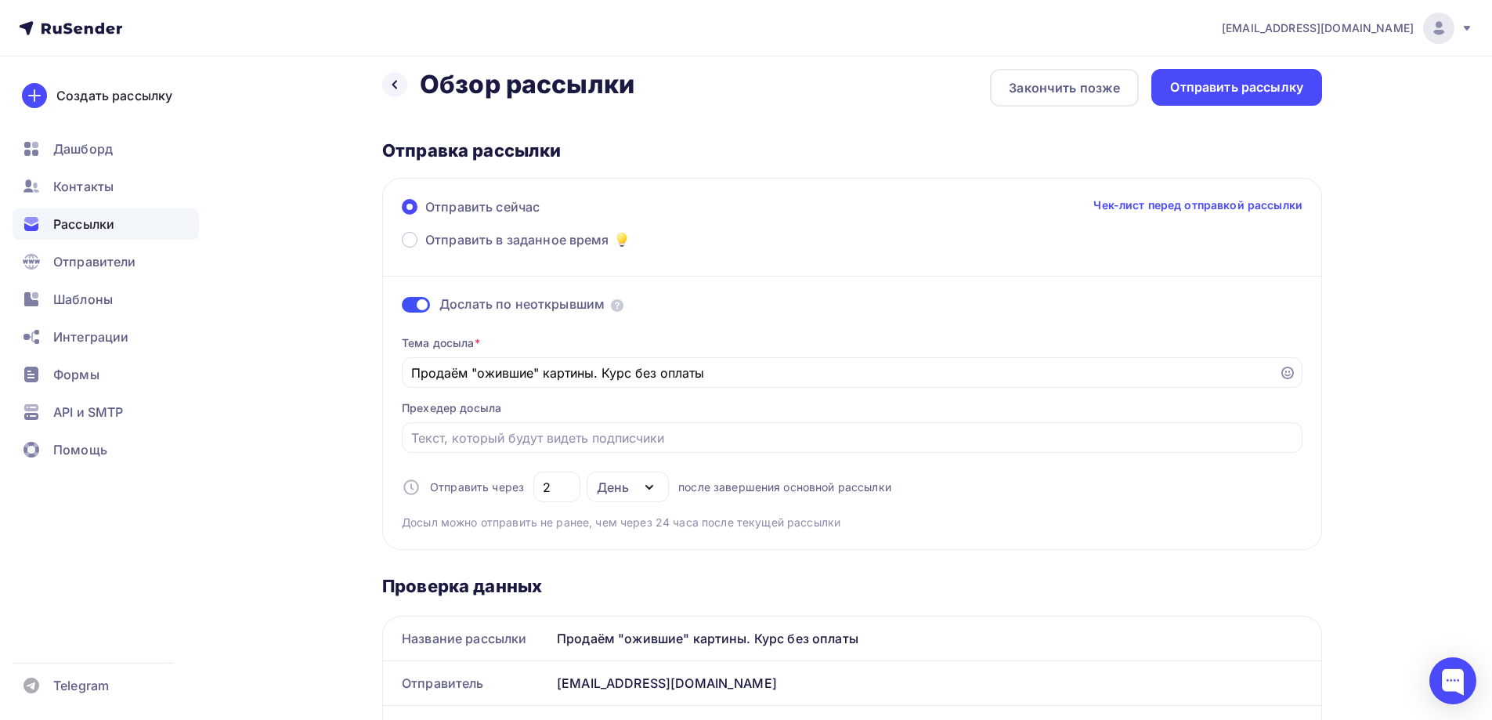
scroll to position [0, 0]
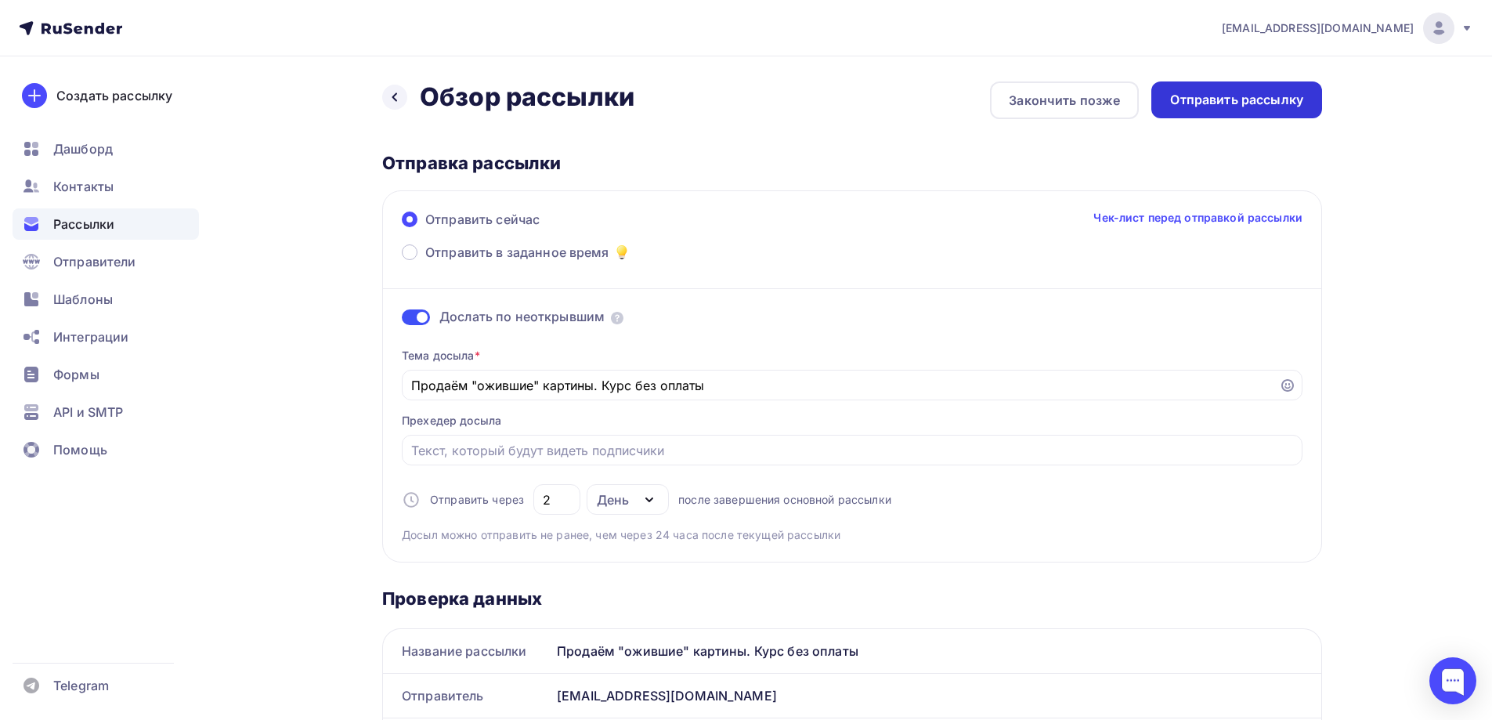
click at [1250, 99] on div "Отправить рассылку" at bounding box center [1236, 100] width 133 height 18
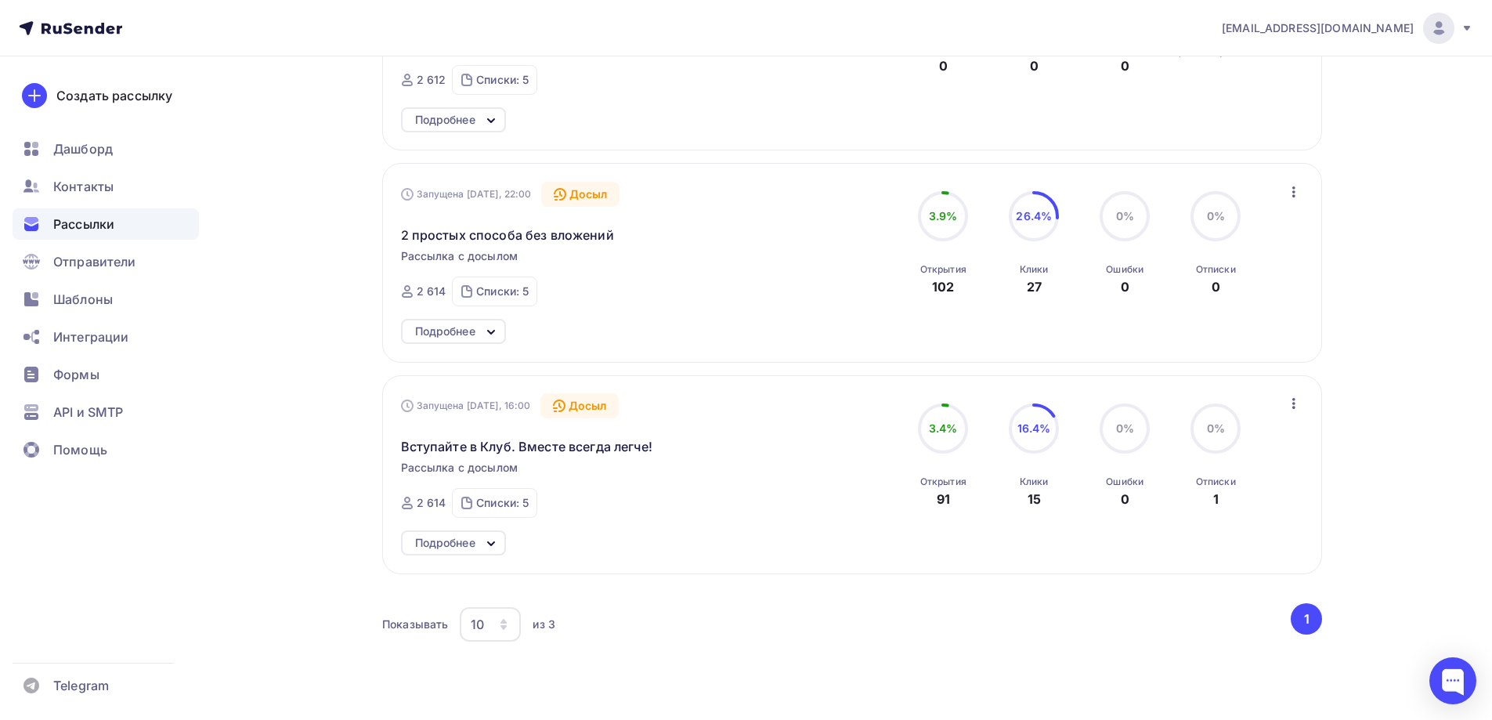
scroll to position [313, 0]
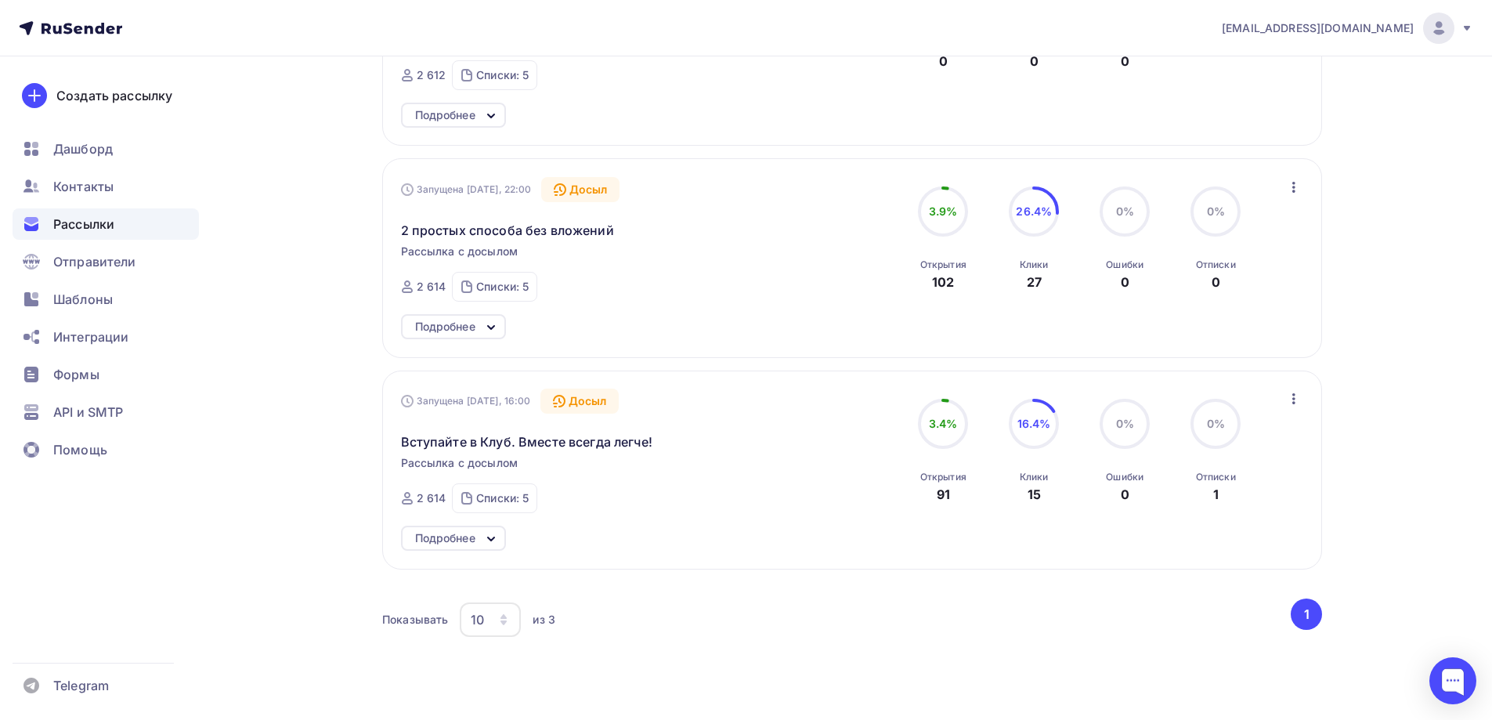
click at [479, 327] on div "Подробнее" at bounding box center [453, 326] width 105 height 25
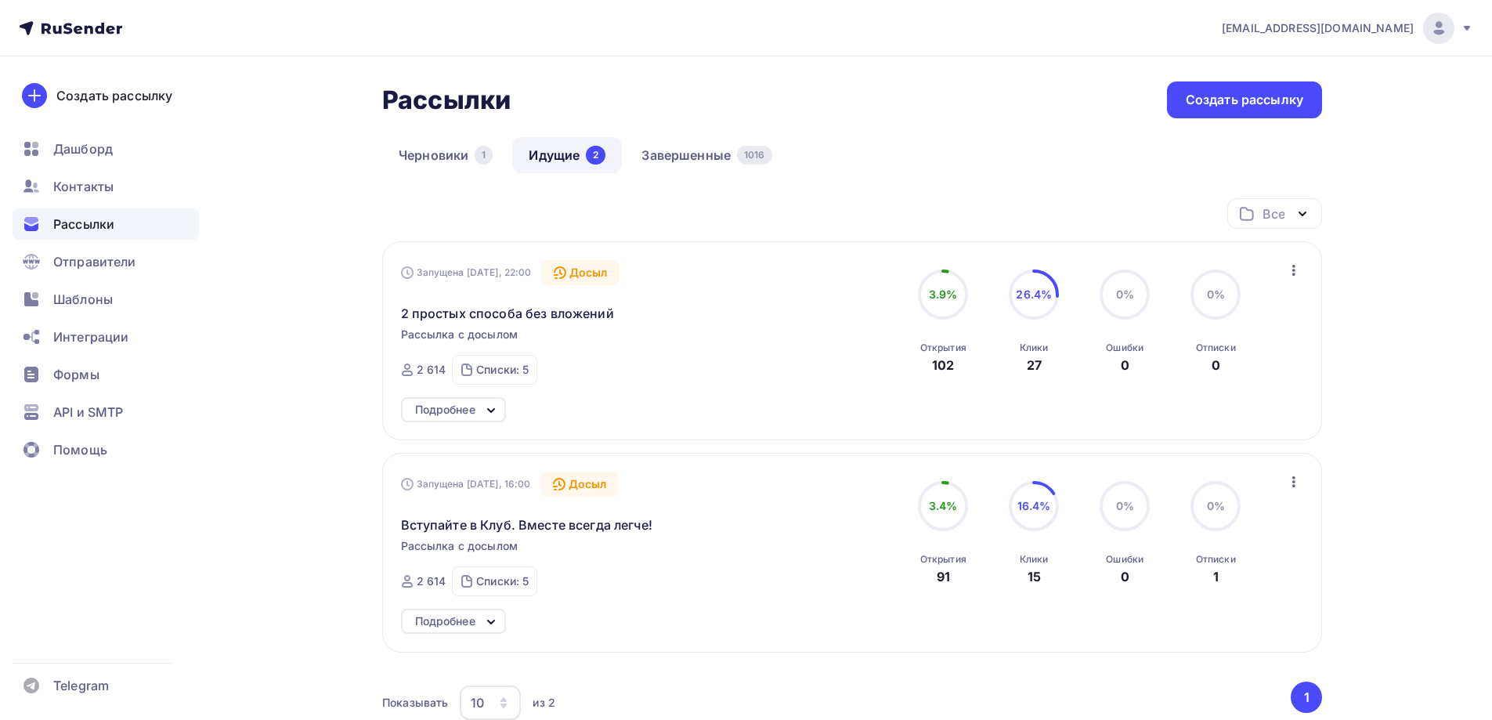
click at [475, 623] on div "Подробнее" at bounding box center [445, 621] width 60 height 19
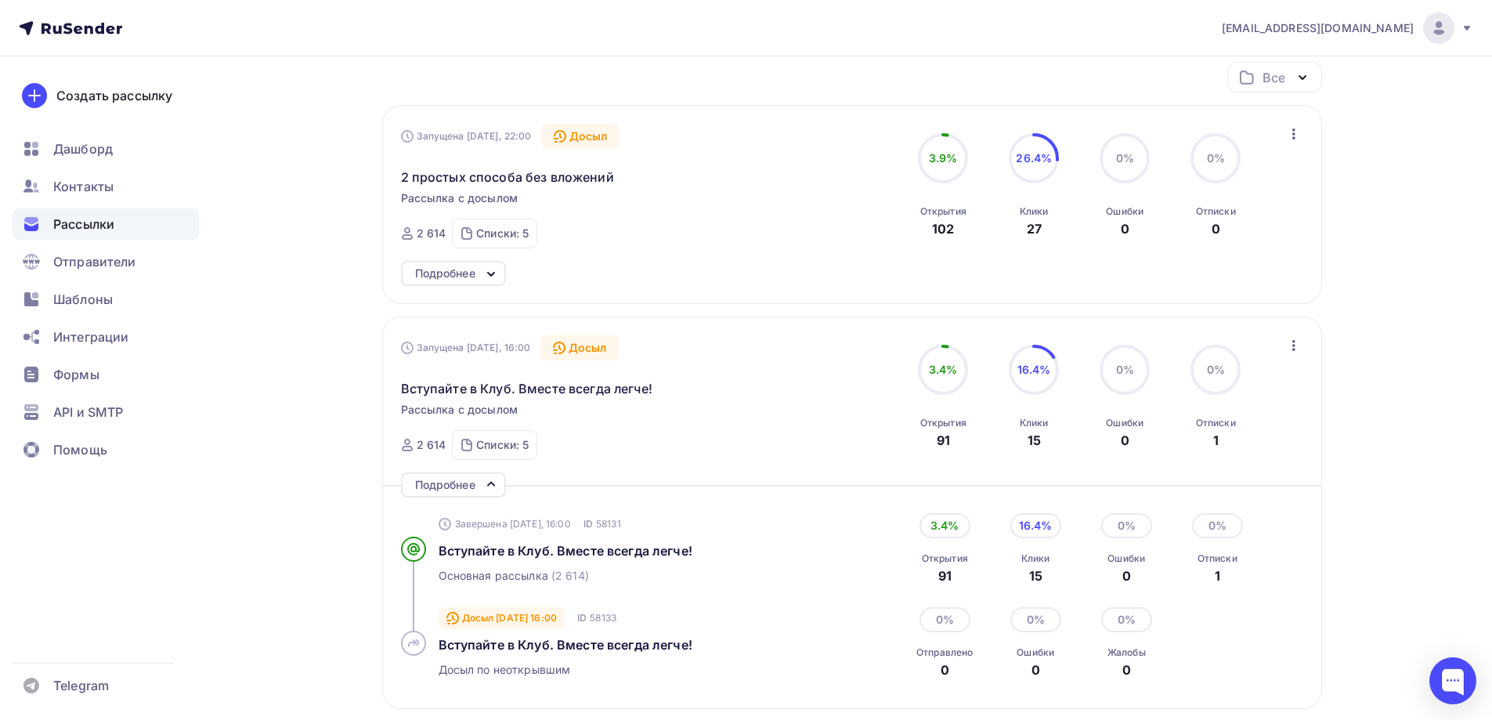
scroll to position [157, 0]
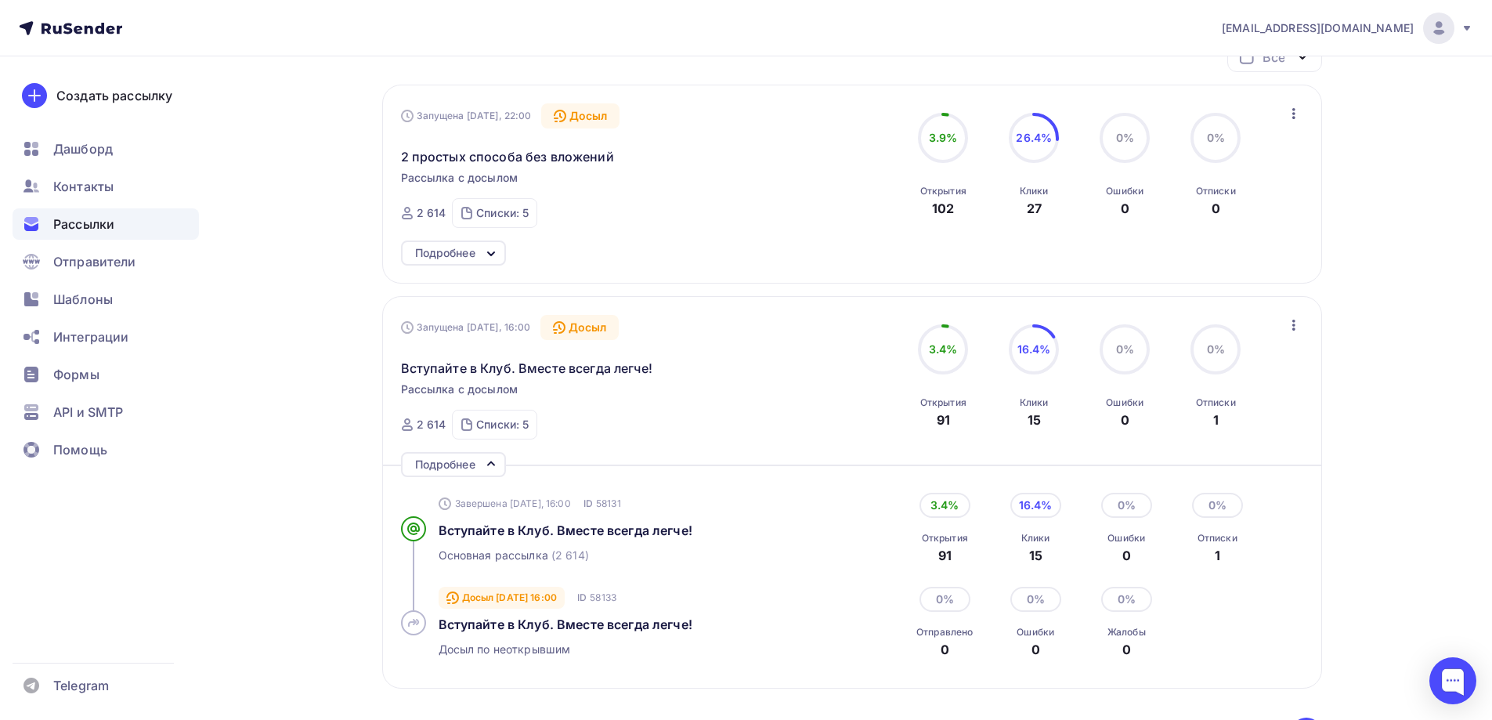
click at [482, 464] on div "Подробнее" at bounding box center [453, 464] width 105 height 25
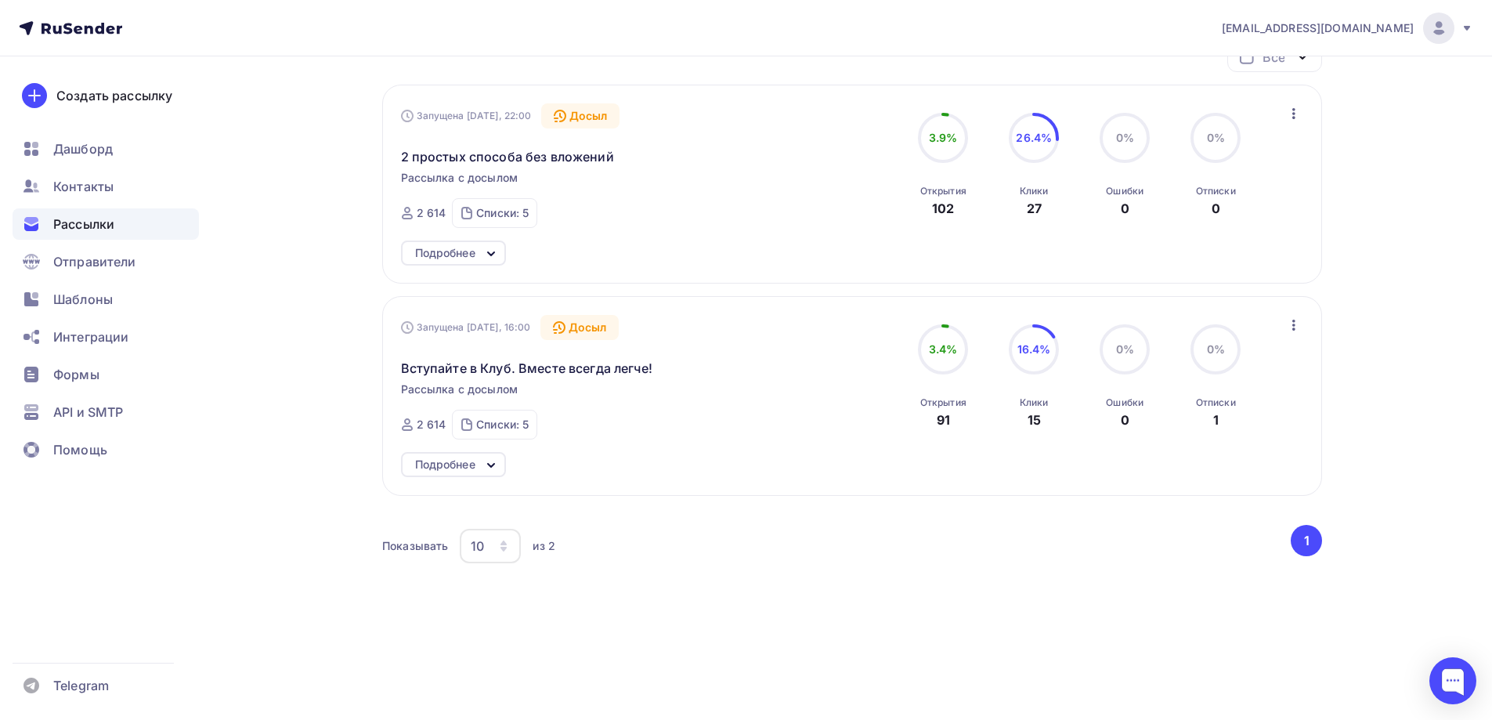
click at [490, 248] on icon at bounding box center [491, 253] width 19 height 19
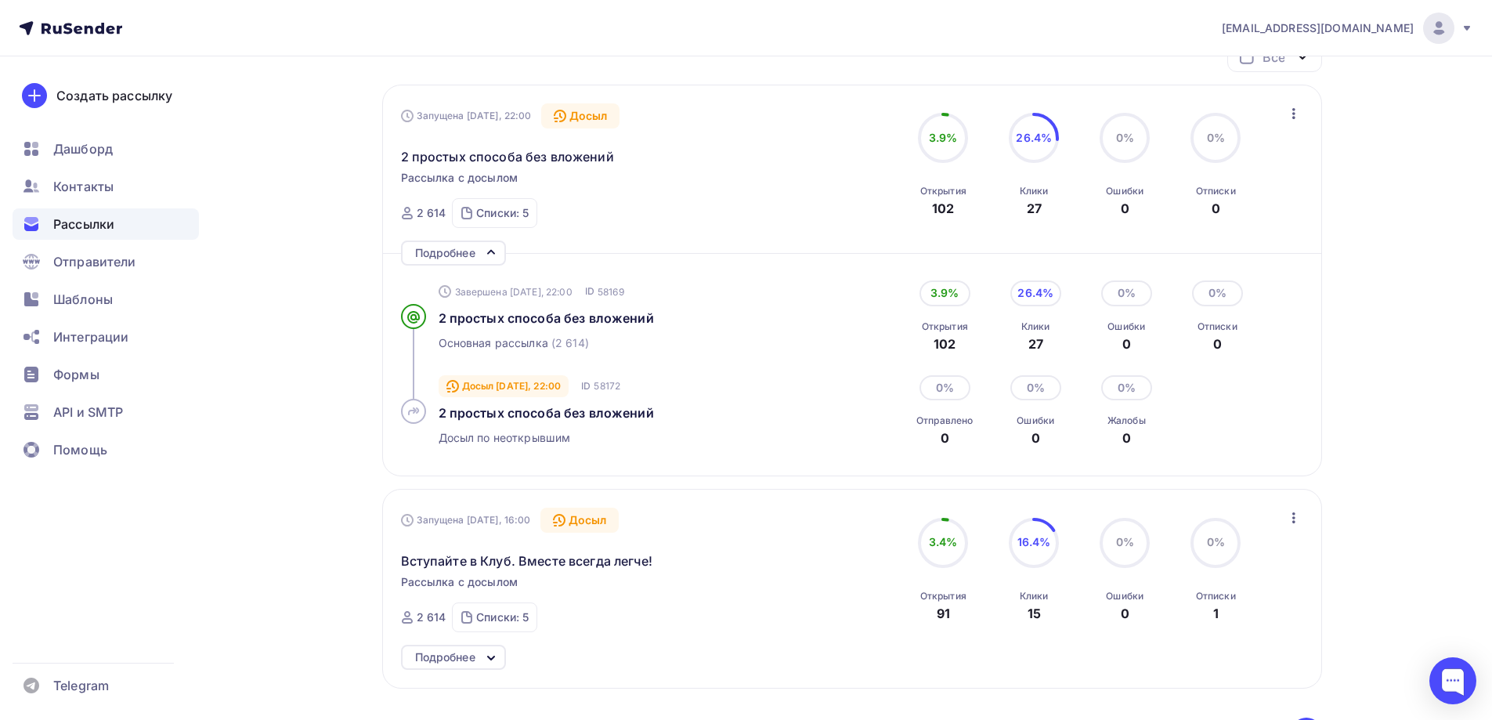
click at [490, 248] on icon at bounding box center [491, 252] width 19 height 19
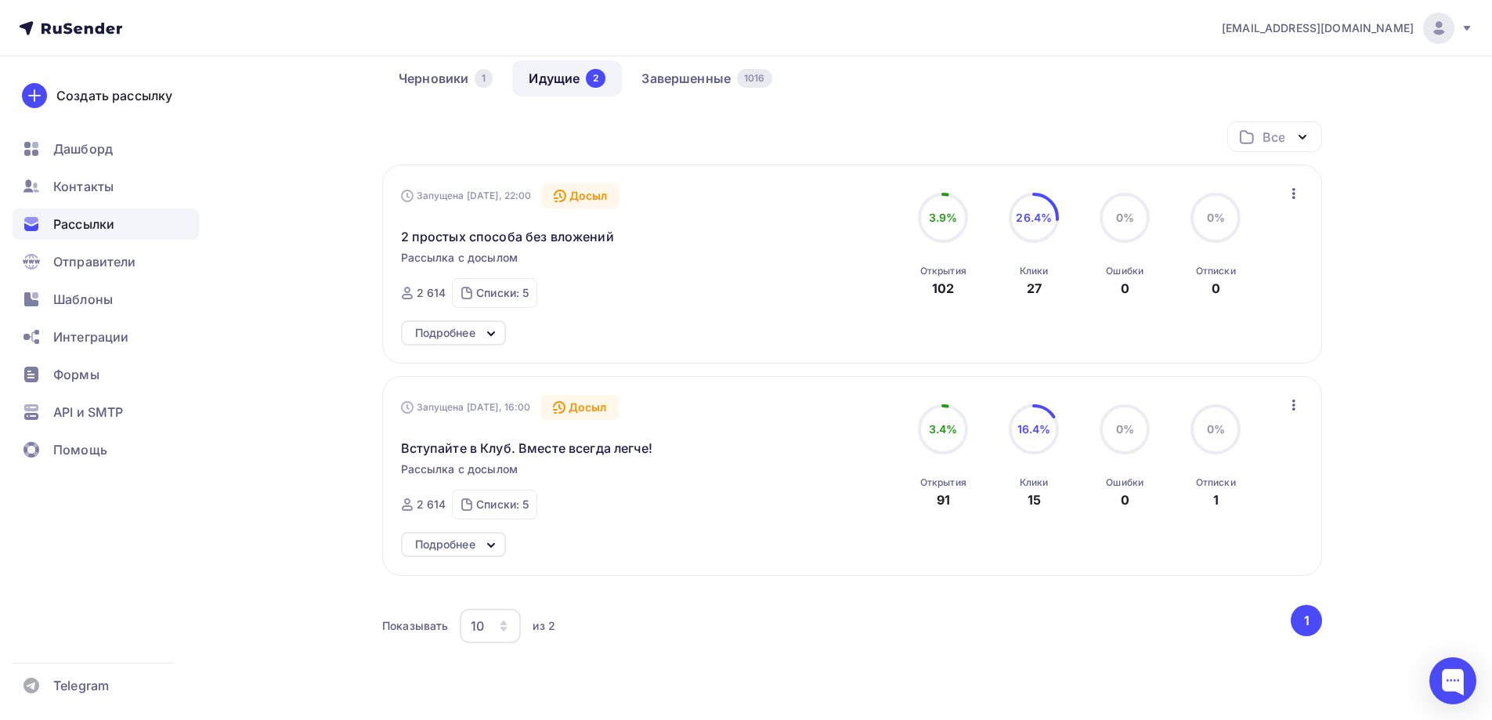
scroll to position [0, 0]
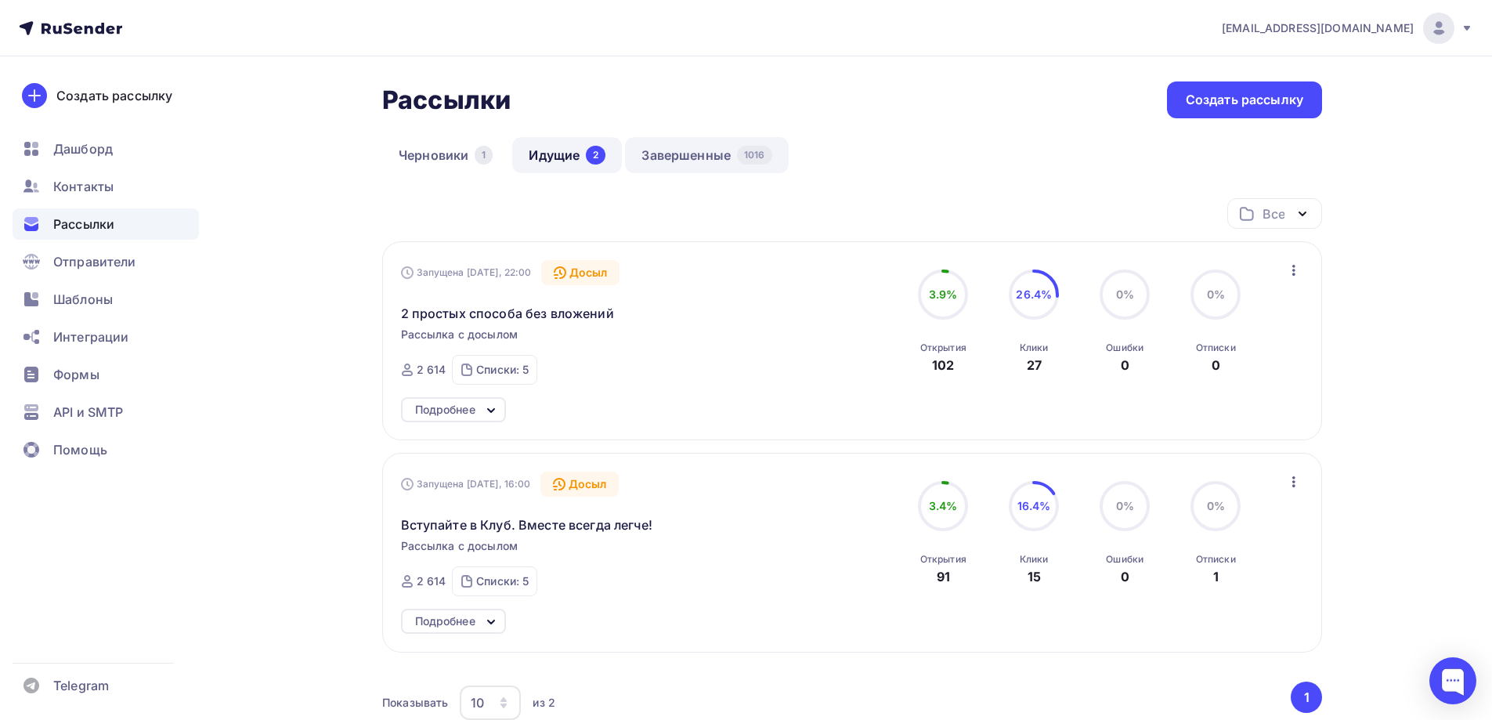
click at [690, 159] on link "Завершенные 1016" at bounding box center [706, 155] width 163 height 36
